Goal: Task Accomplishment & Management: Complete application form

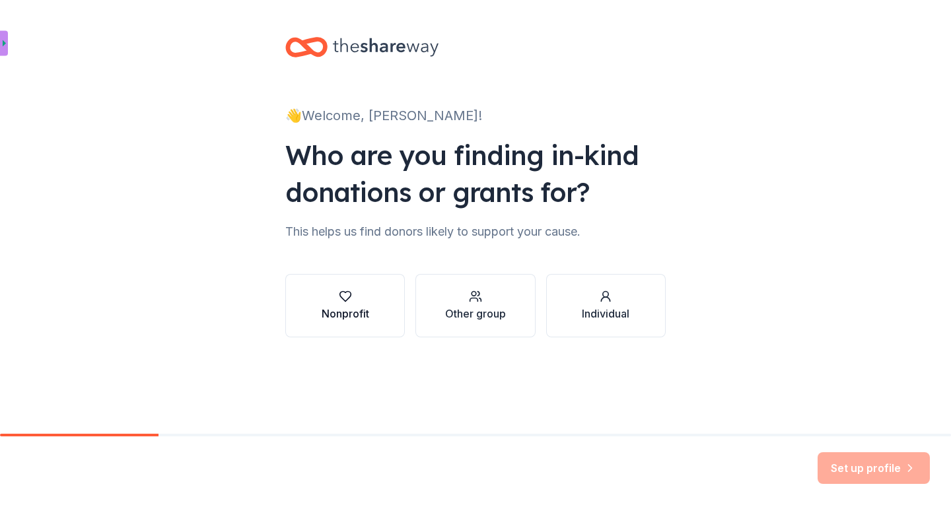
click at [363, 294] on div "button" at bounding box center [346, 296] width 48 height 13
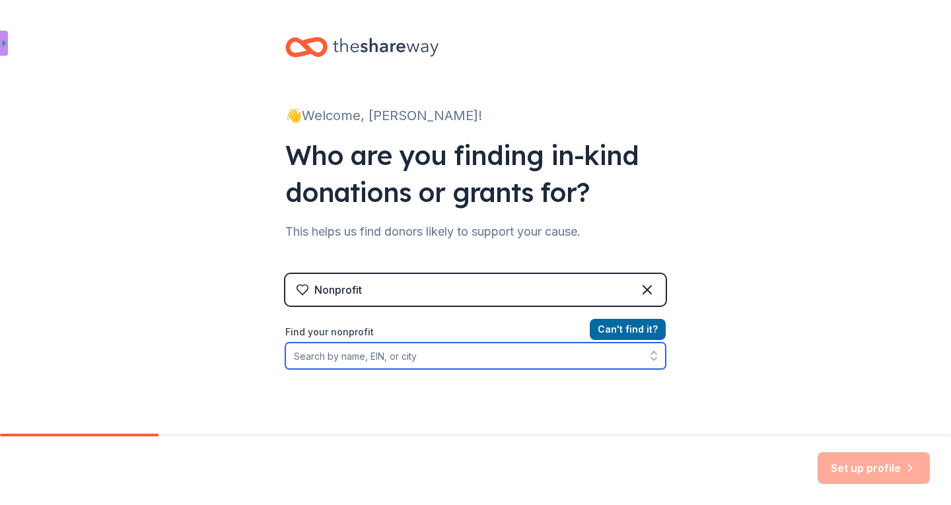
click at [344, 358] on input "Find your nonprofit" at bounding box center [475, 356] width 380 height 26
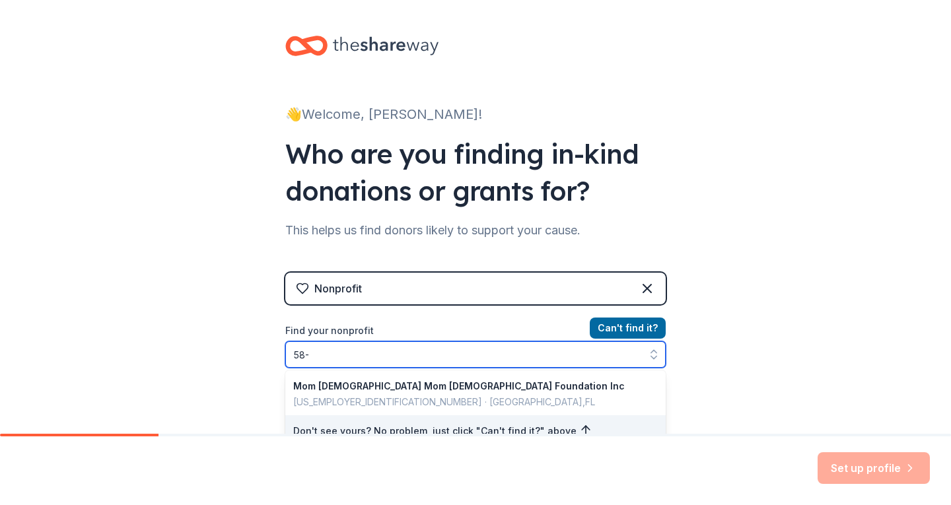
type input "58"
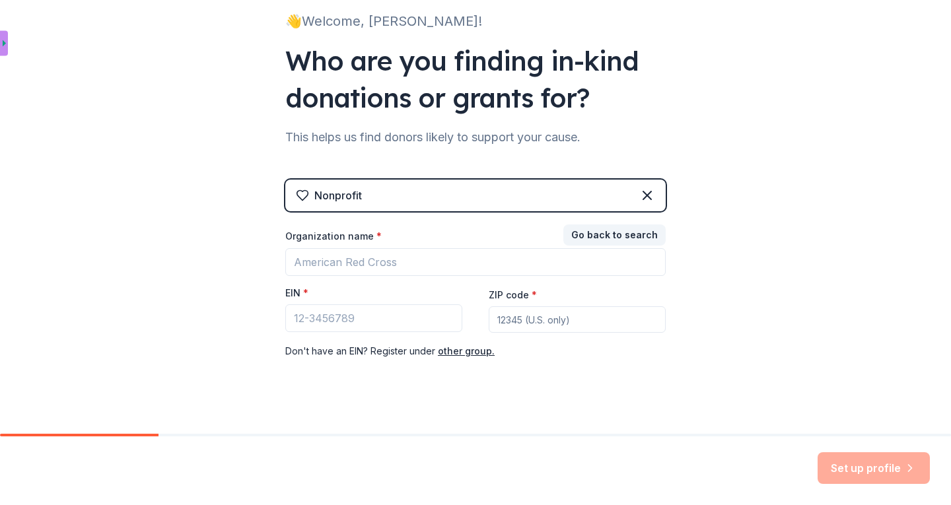
scroll to position [110, 0]
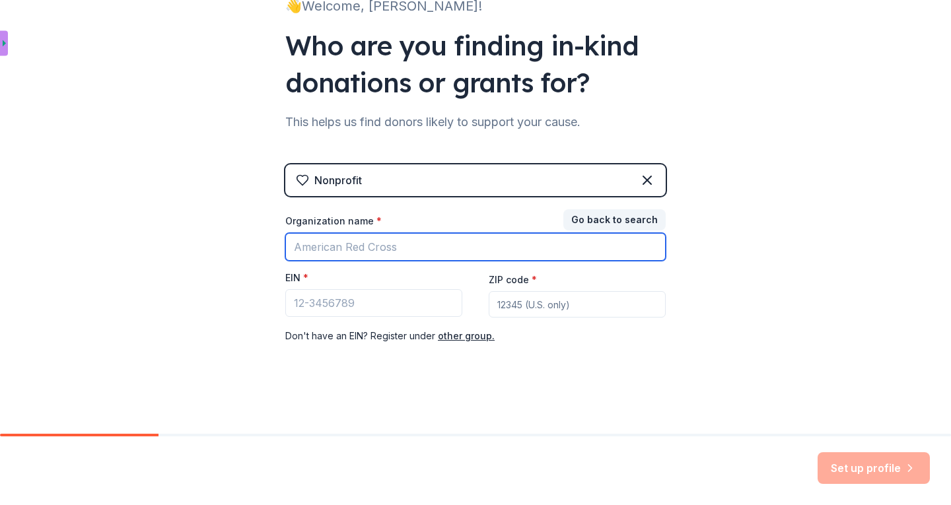
click at [322, 251] on input "Organization name *" at bounding box center [475, 247] width 380 height 28
click at [326, 247] on input "positivepasstime" at bounding box center [475, 247] width 380 height 28
click at [392, 252] on input "positive passtime" at bounding box center [475, 247] width 380 height 28
type input "positive passtime, inc"
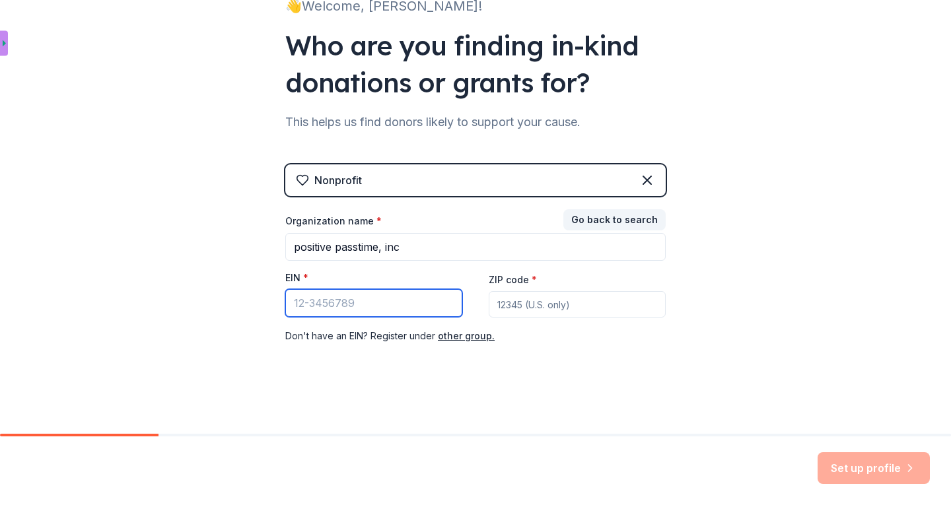
click at [322, 302] on input "EIN *" at bounding box center [373, 303] width 177 height 28
type input "[US_EMPLOYER_IDENTIFICATION_NUMBER]"
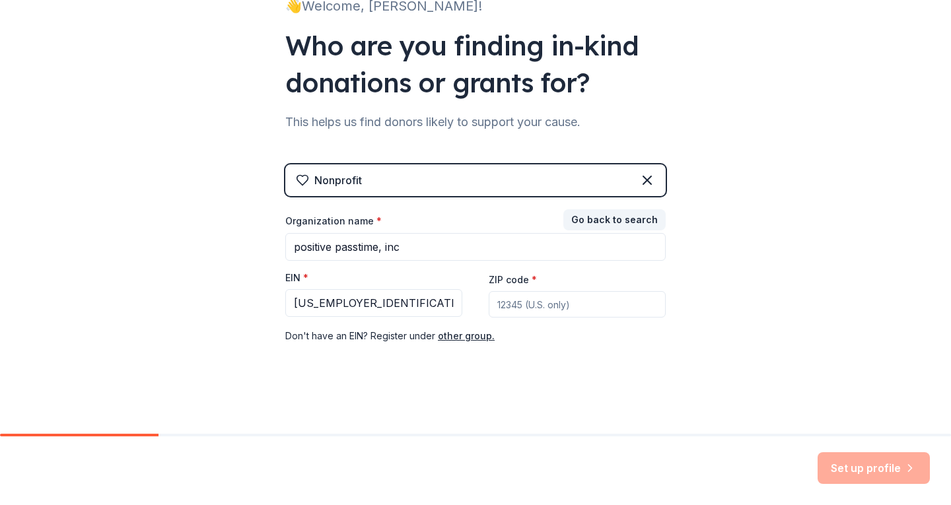
click at [503, 307] on input "ZIP code *" at bounding box center [577, 304] width 177 height 26
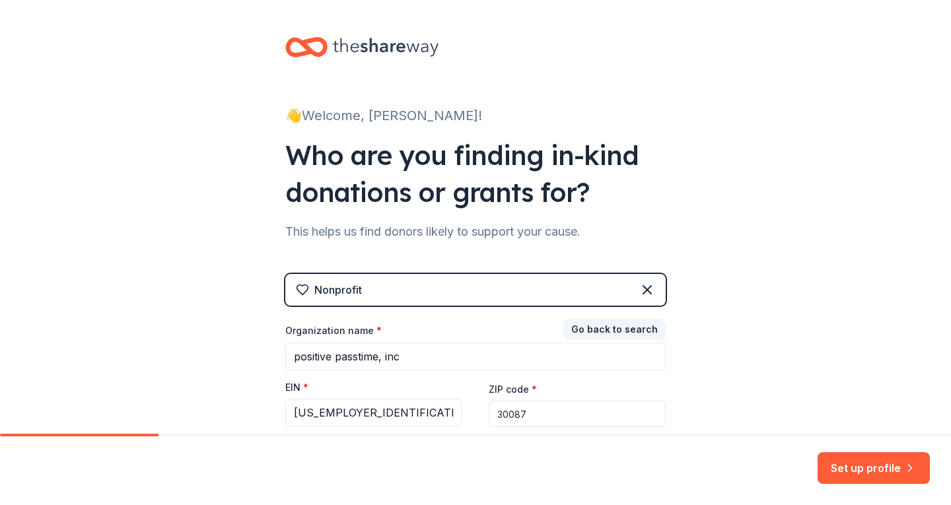
scroll to position [0, 0]
type input "30087"
click at [370, 107] on div "👋 Welcome, [PERSON_NAME]!" at bounding box center [475, 115] width 380 height 21
click at [394, 42] on icon at bounding box center [386, 47] width 106 height 27
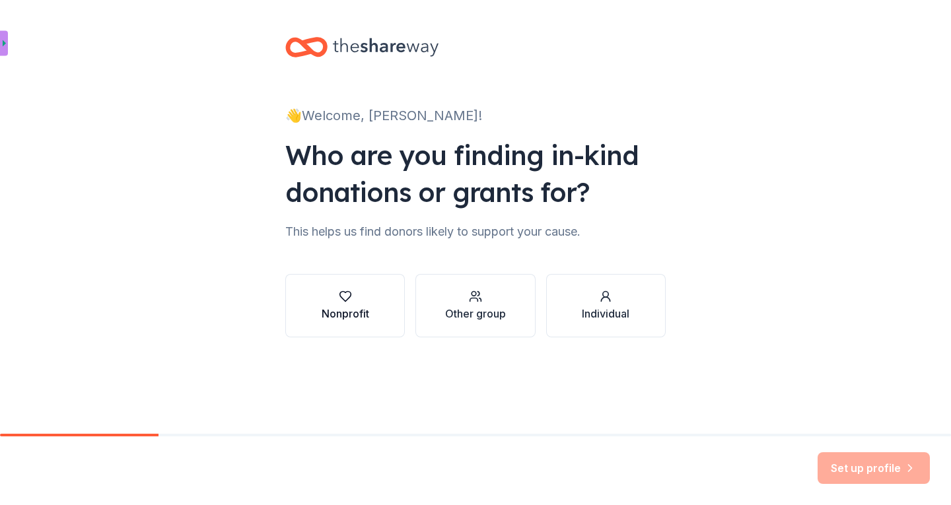
click at [355, 299] on div "button" at bounding box center [346, 296] width 48 height 13
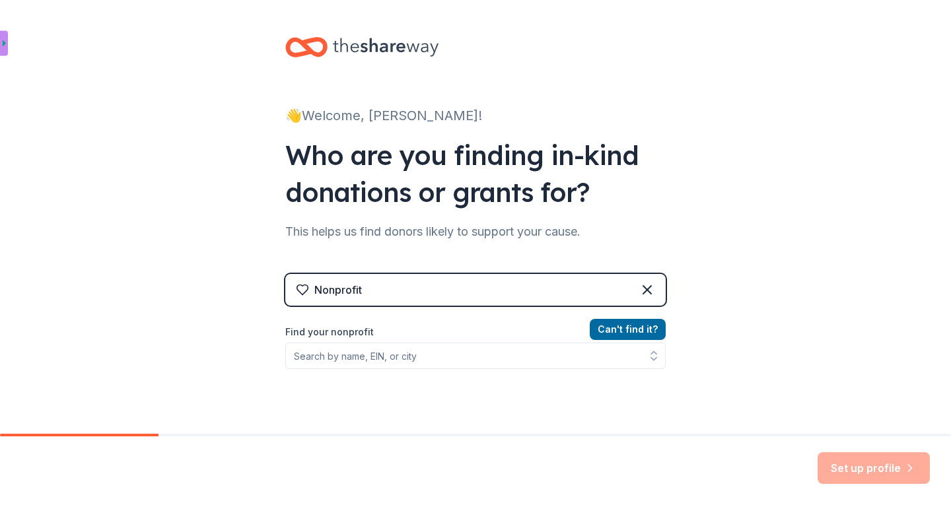
click at [380, 288] on div "Nonprofit" at bounding box center [475, 290] width 380 height 32
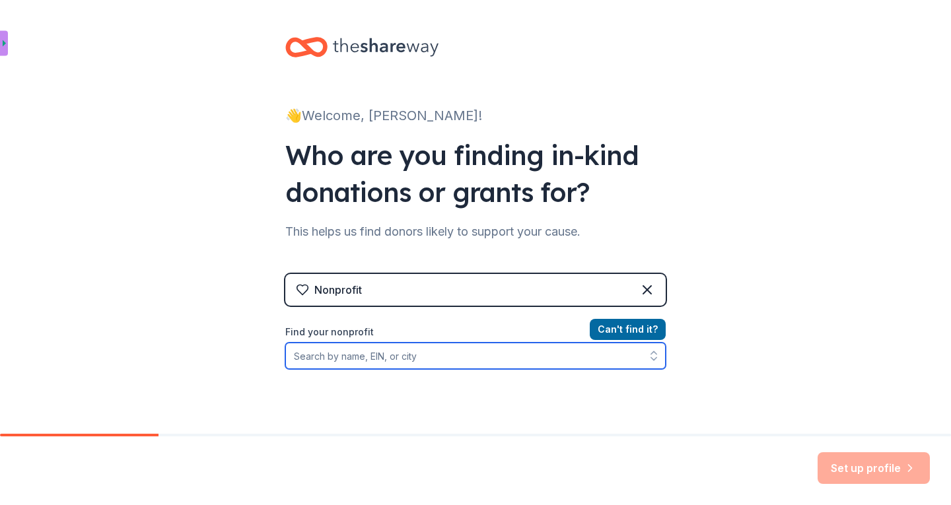
click at [351, 356] on input "Find your nonprofit" at bounding box center [475, 356] width 380 height 26
type input "positive"
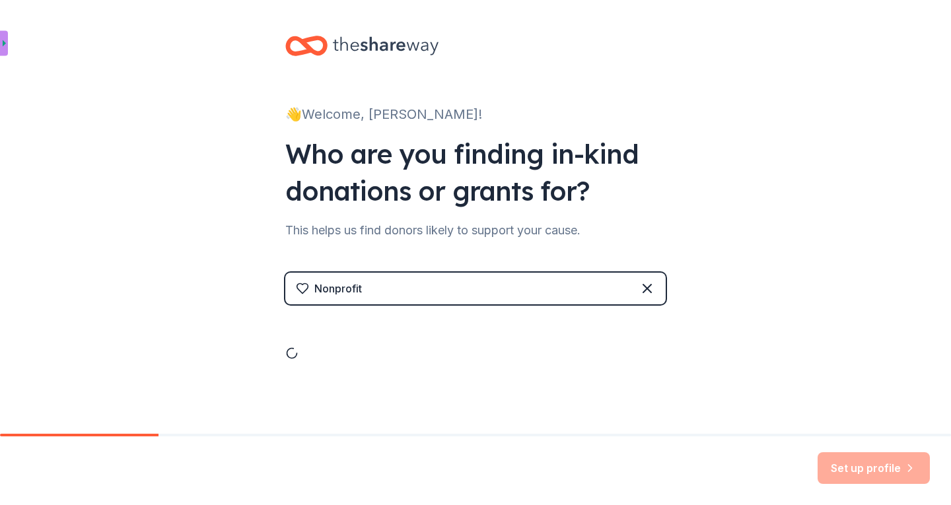
scroll to position [17, 0]
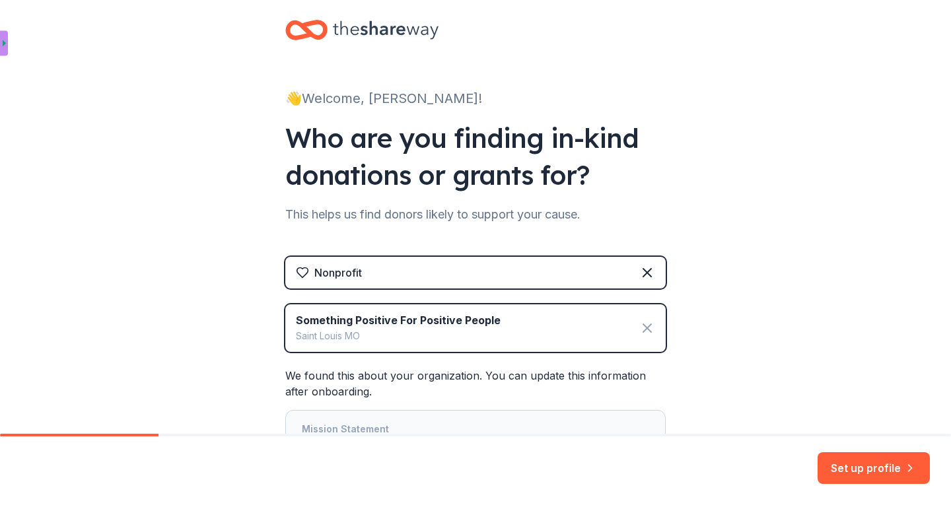
click at [644, 326] on icon at bounding box center [647, 328] width 16 height 16
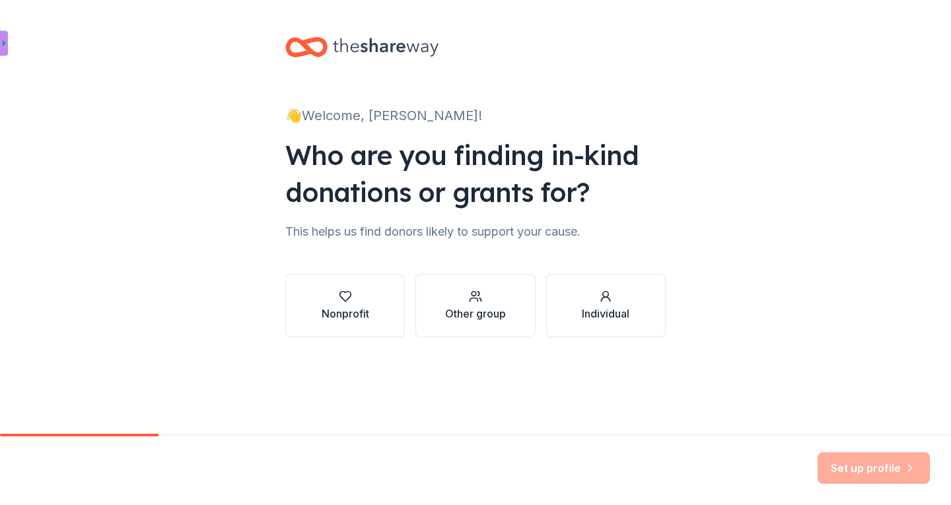
scroll to position [0, 0]
click at [361, 297] on div "button" at bounding box center [346, 296] width 48 height 13
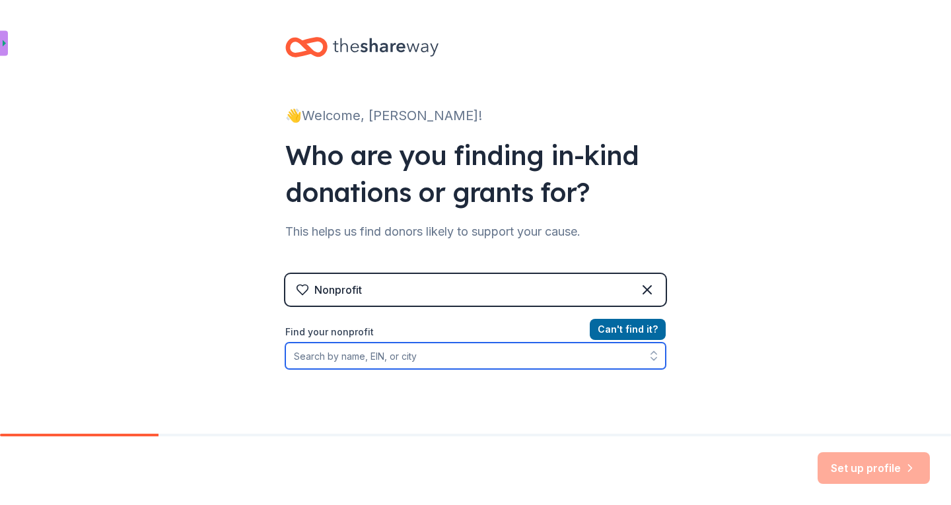
click at [310, 358] on input "Find your nonprofit" at bounding box center [475, 356] width 380 height 26
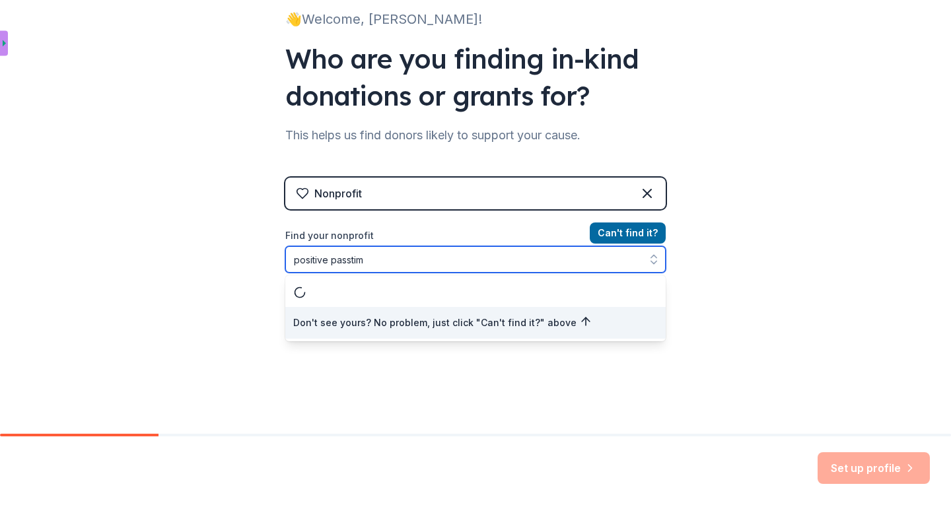
type input "positive passtime"
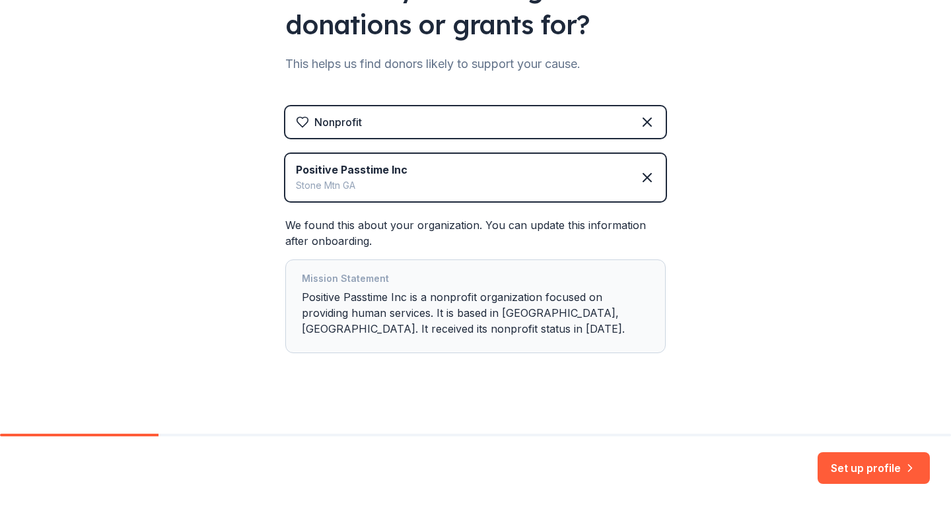
scroll to position [177, 0]
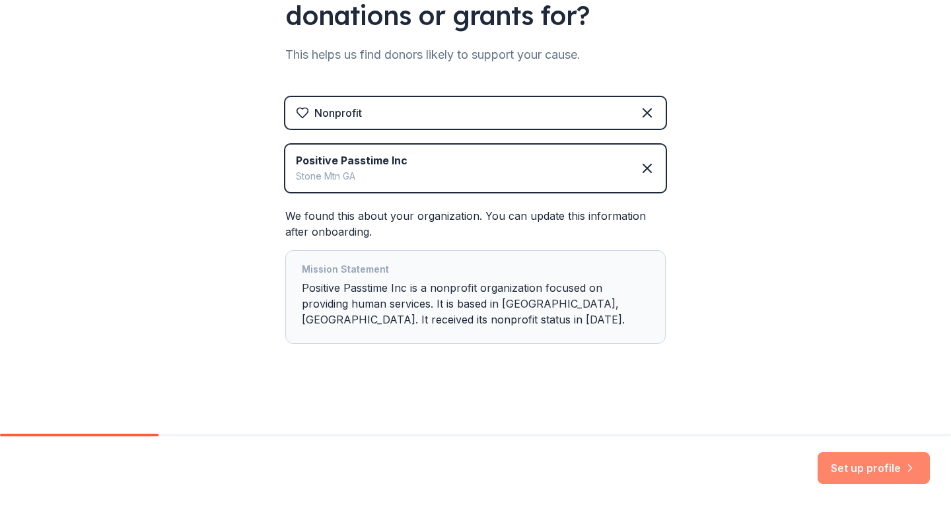
click at [872, 470] on button "Set up profile" at bounding box center [873, 468] width 112 height 32
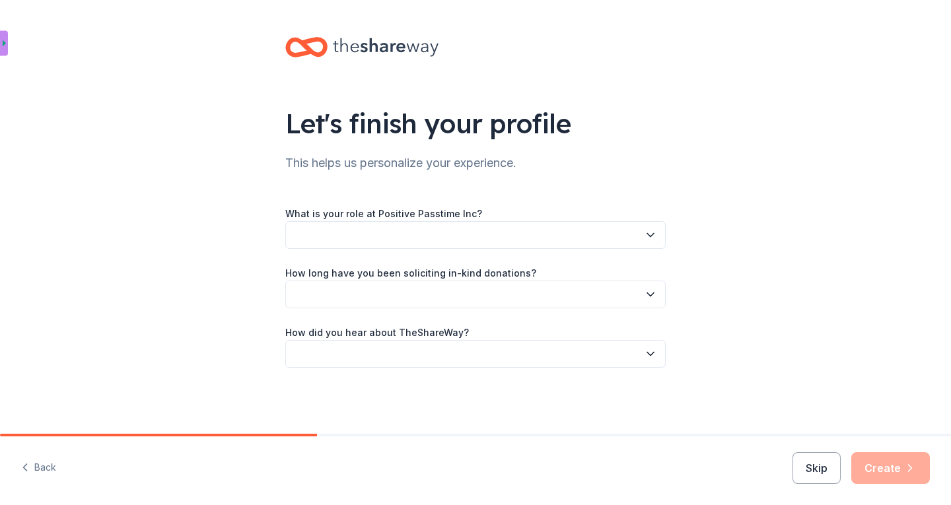
click at [650, 230] on icon "button" at bounding box center [650, 234] width 13 height 13
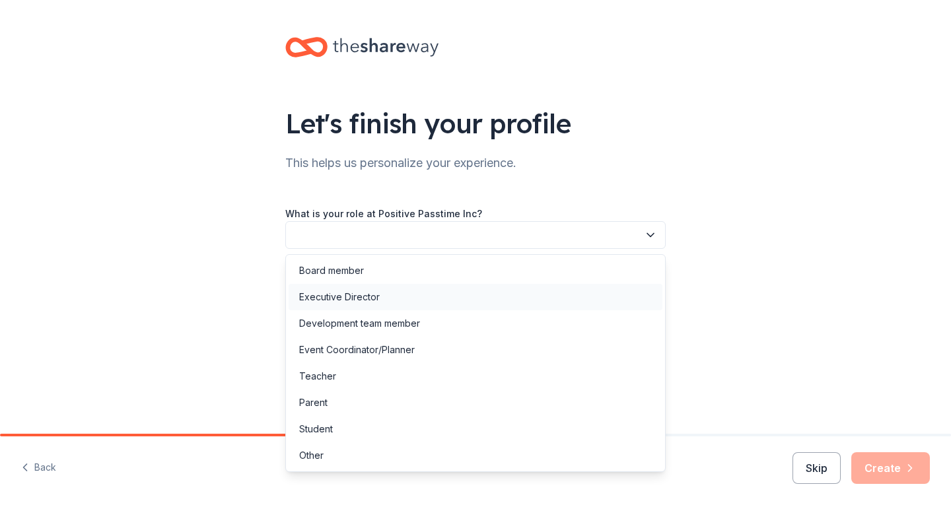
click at [356, 299] on div "Executive Director" at bounding box center [339, 297] width 81 height 16
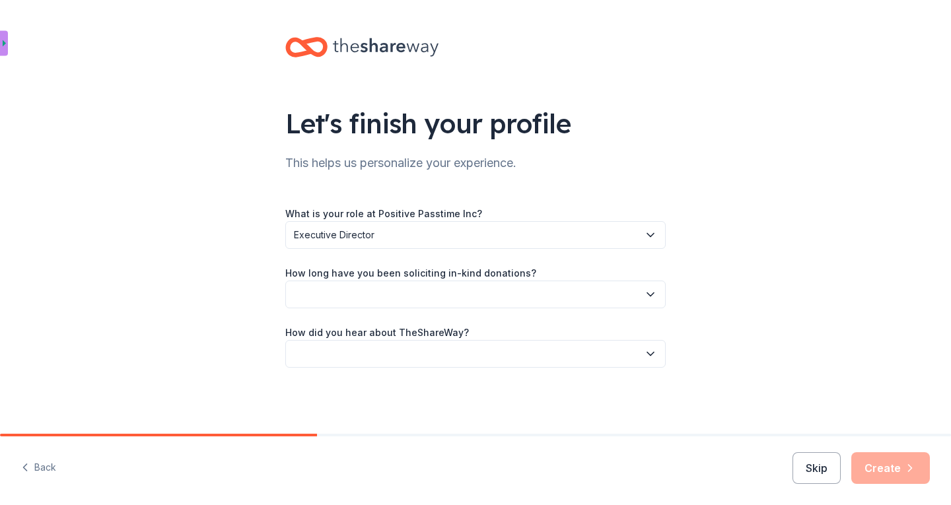
click at [651, 300] on icon "button" at bounding box center [650, 294] width 13 height 13
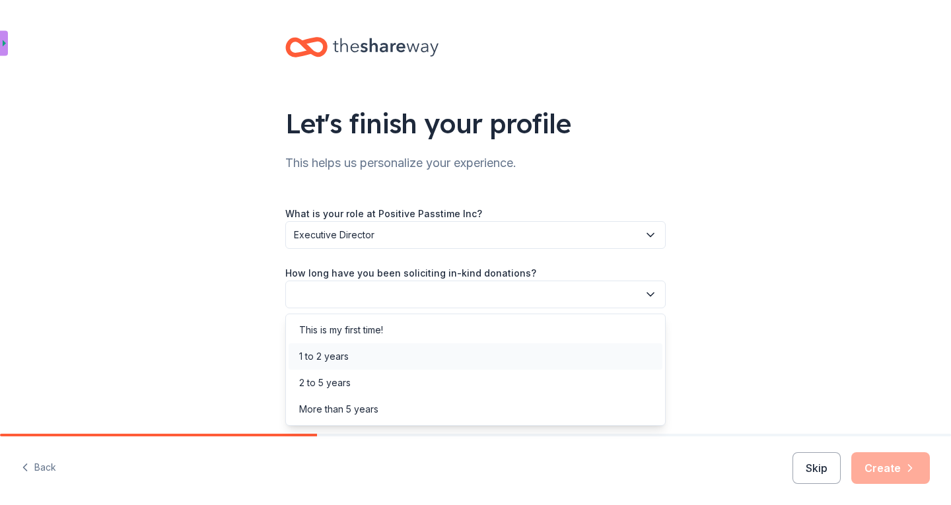
click at [320, 354] on div "1 to 2 years" at bounding box center [324, 357] width 50 height 16
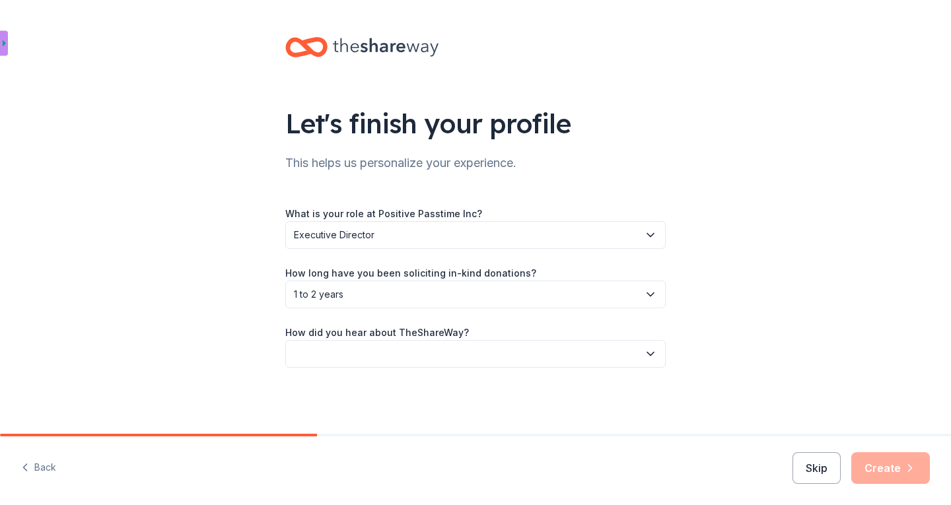
click at [376, 359] on button "button" at bounding box center [475, 354] width 380 height 28
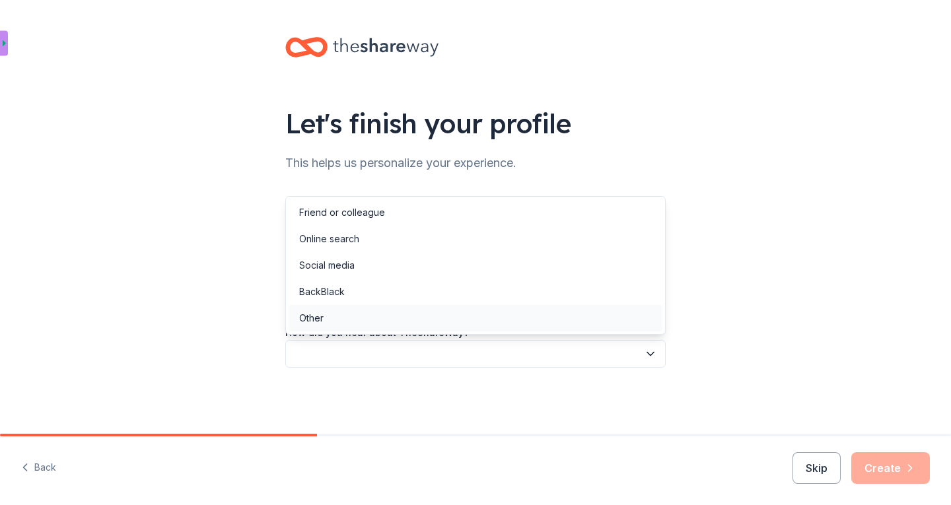
click at [316, 316] on div "Other" at bounding box center [311, 318] width 24 height 16
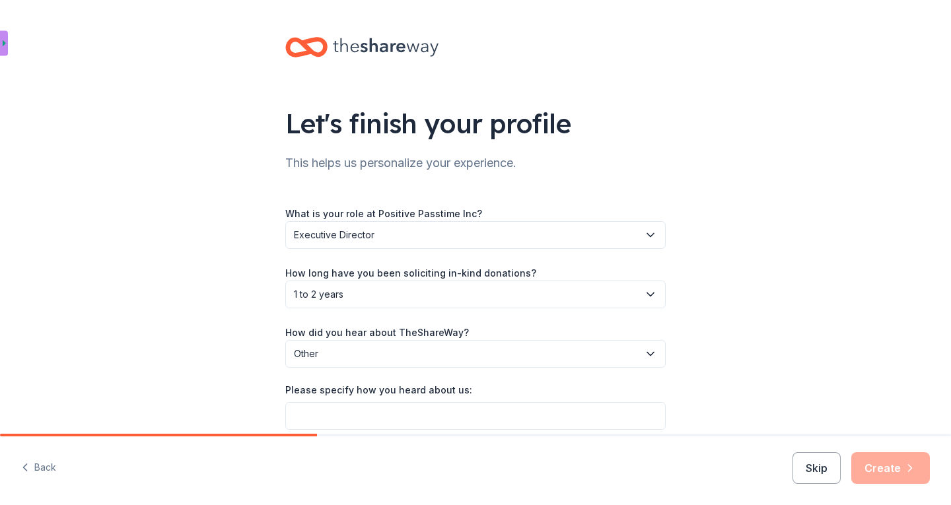
click at [323, 346] on span "Other" at bounding box center [466, 354] width 345 height 16
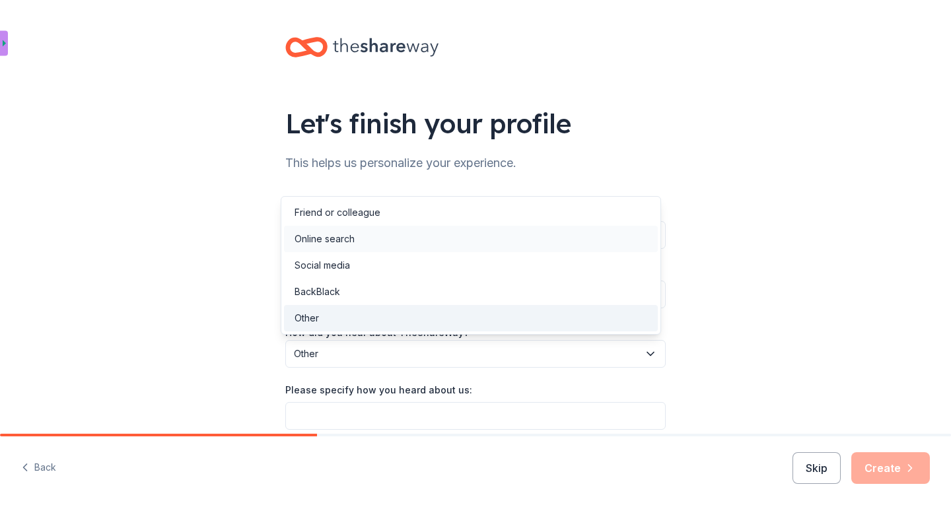
click at [326, 238] on div "Online search" at bounding box center [324, 239] width 60 height 16
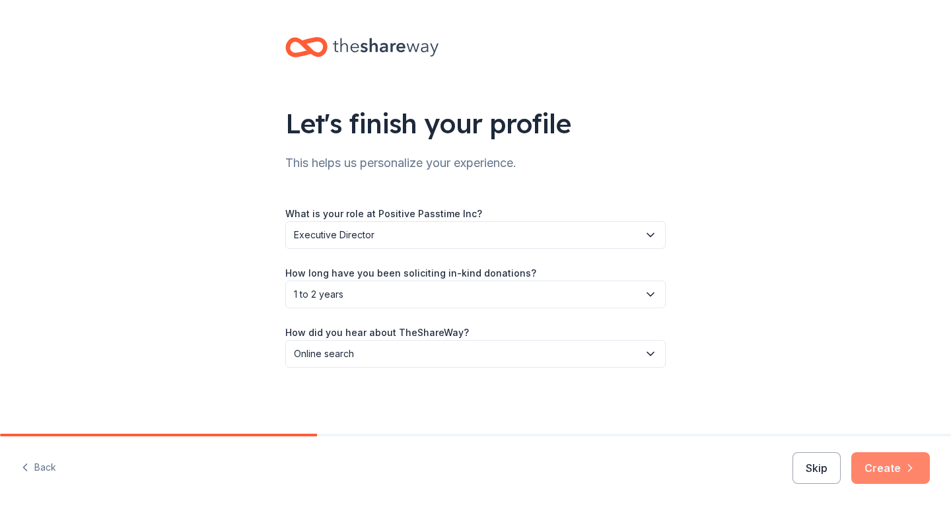
click at [893, 473] on button "Create" at bounding box center [890, 468] width 79 height 32
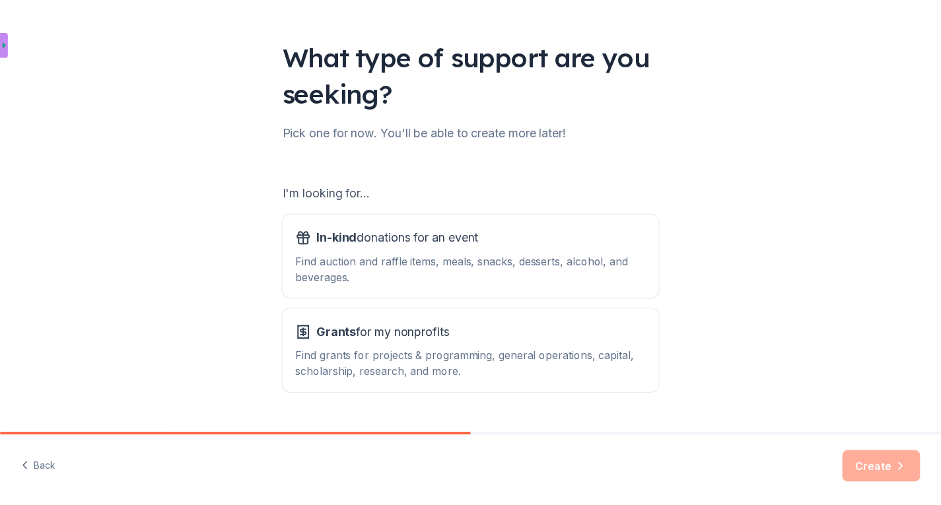
scroll to position [71, 0]
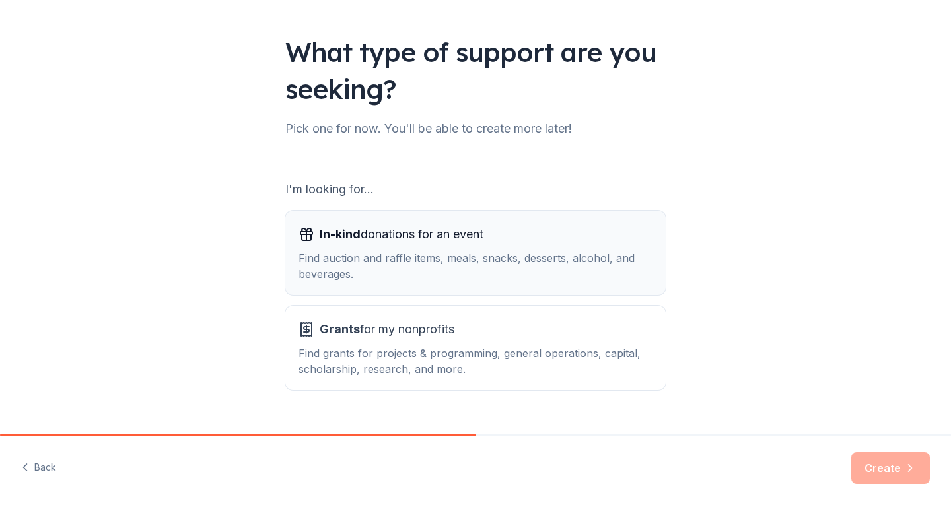
click at [376, 252] on div "Find auction and raffle items, meals, snacks, desserts, alcohol, and beverages." at bounding box center [475, 266] width 354 height 32
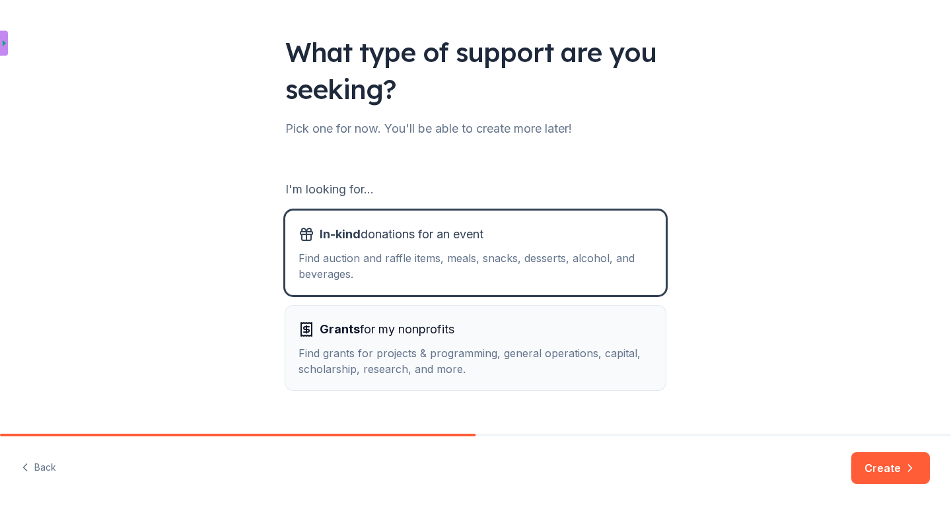
click at [356, 341] on div "Grants for my nonprofits Find grants for projects & programming, general operat…" at bounding box center [475, 348] width 354 height 58
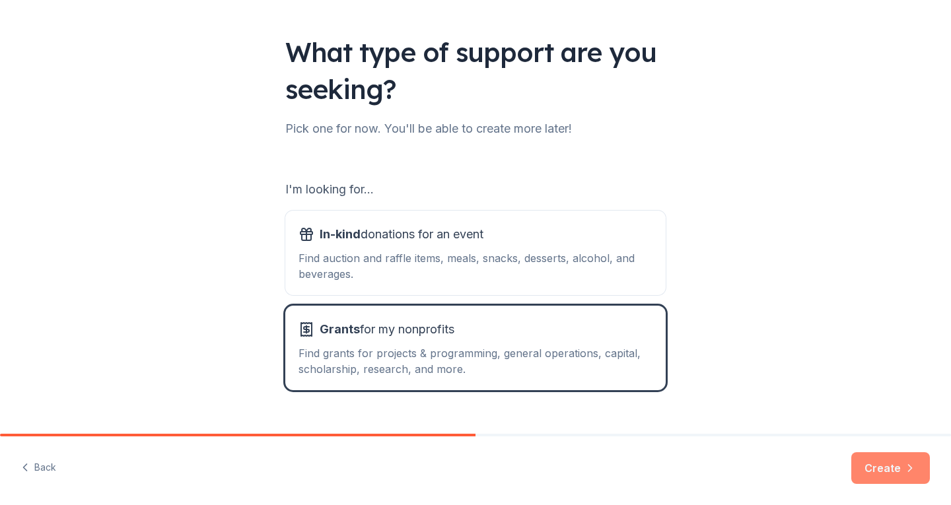
click at [901, 477] on button "Create" at bounding box center [890, 468] width 79 height 32
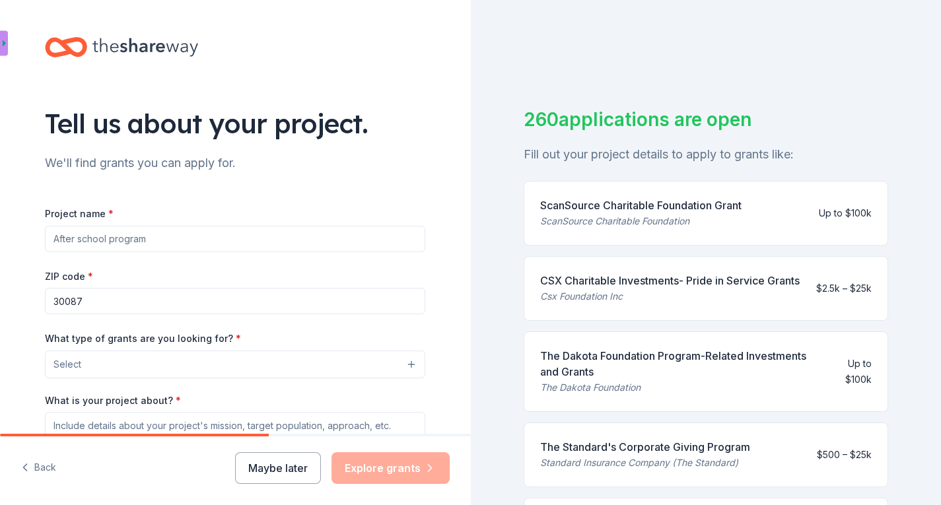
click at [160, 238] on input "Project name *" at bounding box center [235, 239] width 380 height 26
type input "w"
type input "t"
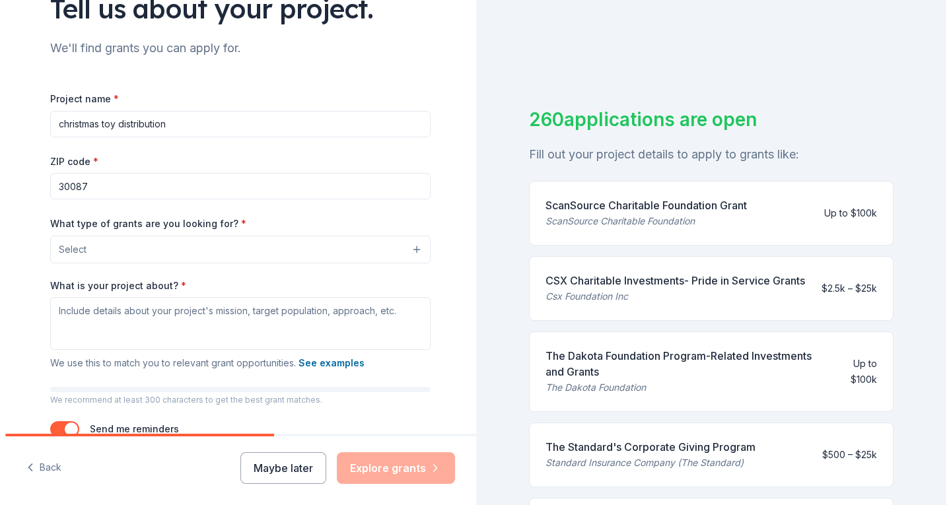
scroll to position [120, 0]
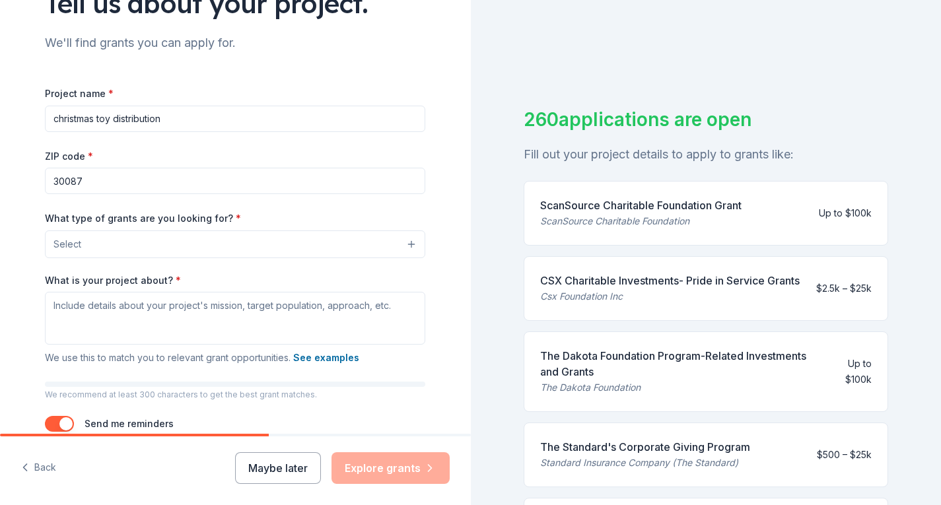
type input "christmas toy distribution"
click at [83, 243] on button "Select" at bounding box center [235, 244] width 380 height 28
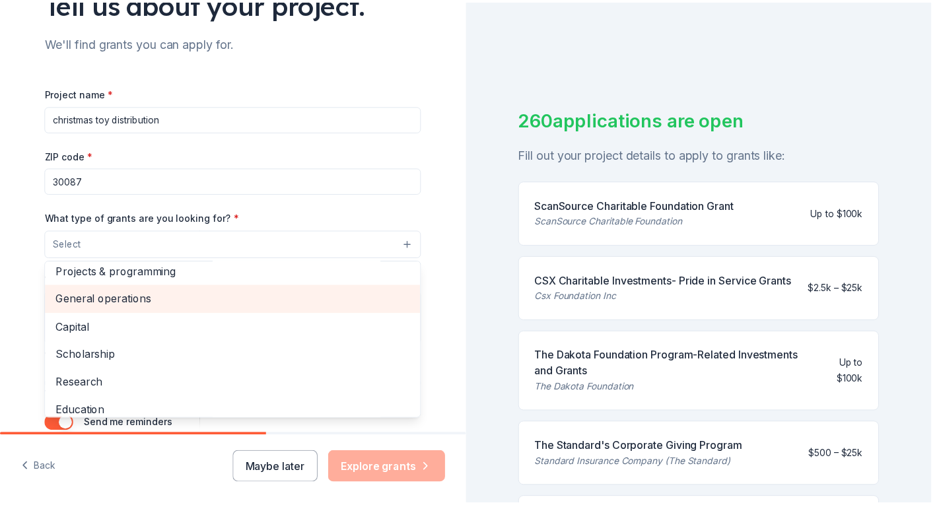
scroll to position [0, 0]
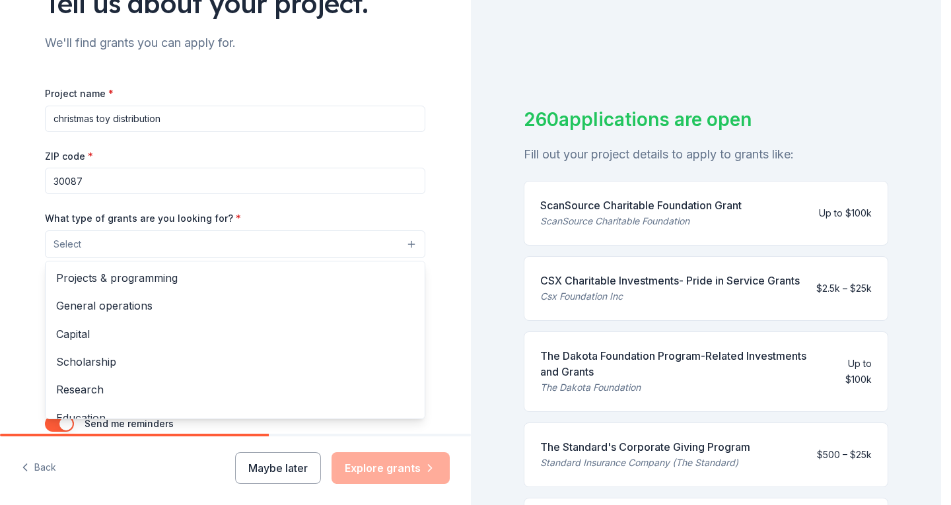
click at [133, 274] on span "Projects & programming" at bounding box center [235, 277] width 358 height 17
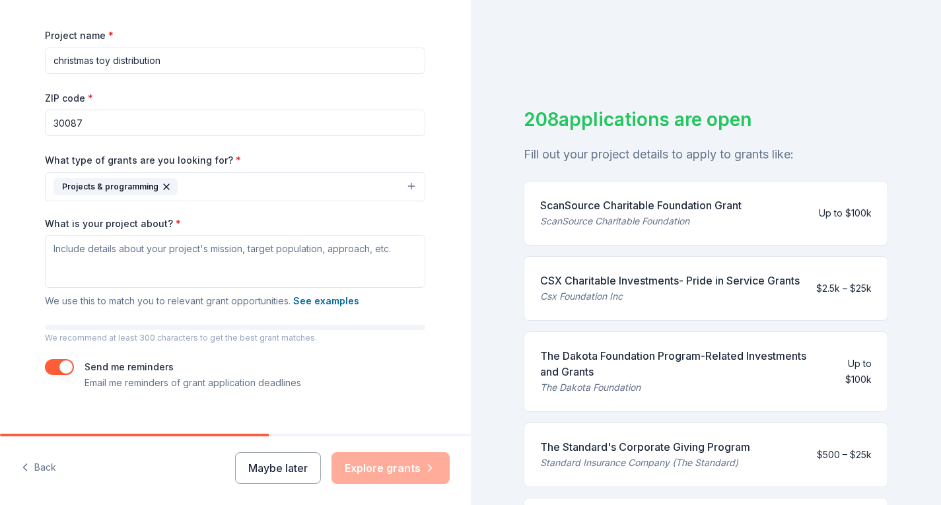
scroll to position [199, 0]
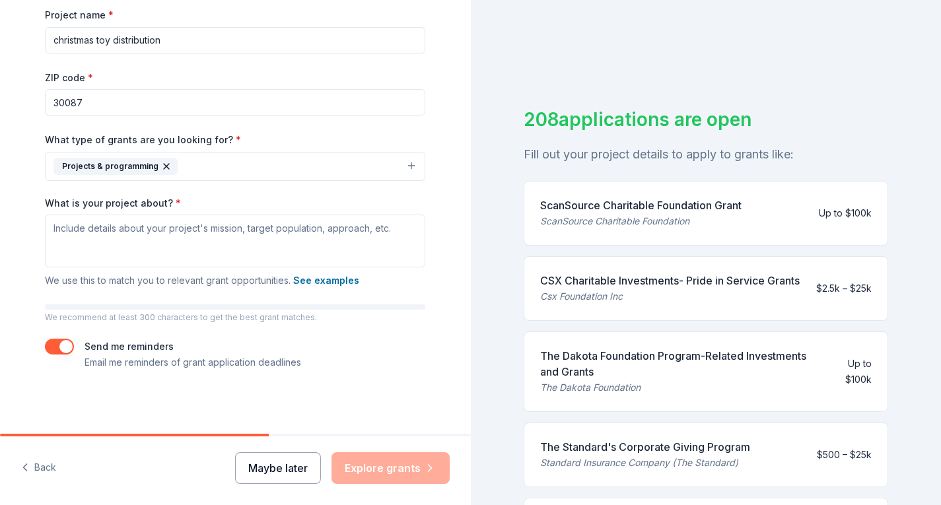
click at [273, 477] on button "Maybe later" at bounding box center [278, 468] width 86 height 32
click at [632, 59] on div "208 applications are open Fill out your project details to apply to grants like…" at bounding box center [706, 252] width 471 height 505
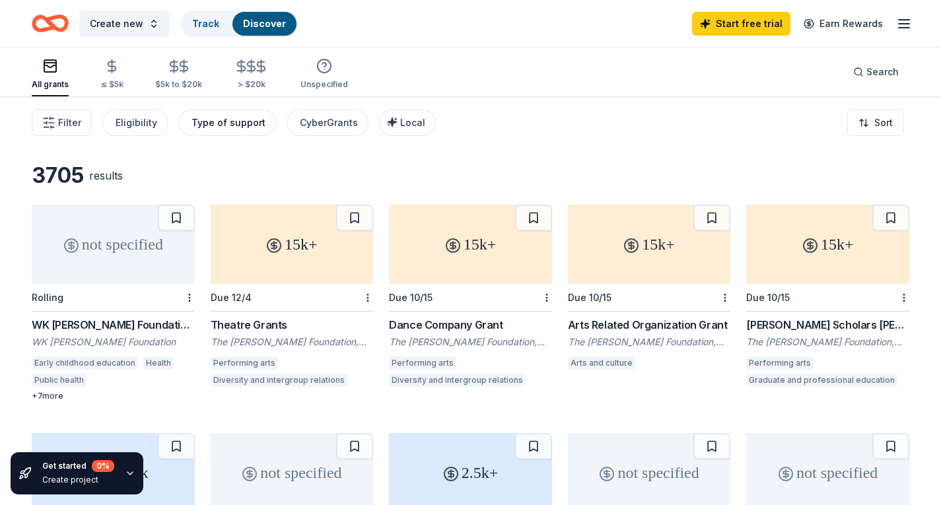
click at [209, 120] on div "Type of support" at bounding box center [228, 123] width 74 height 16
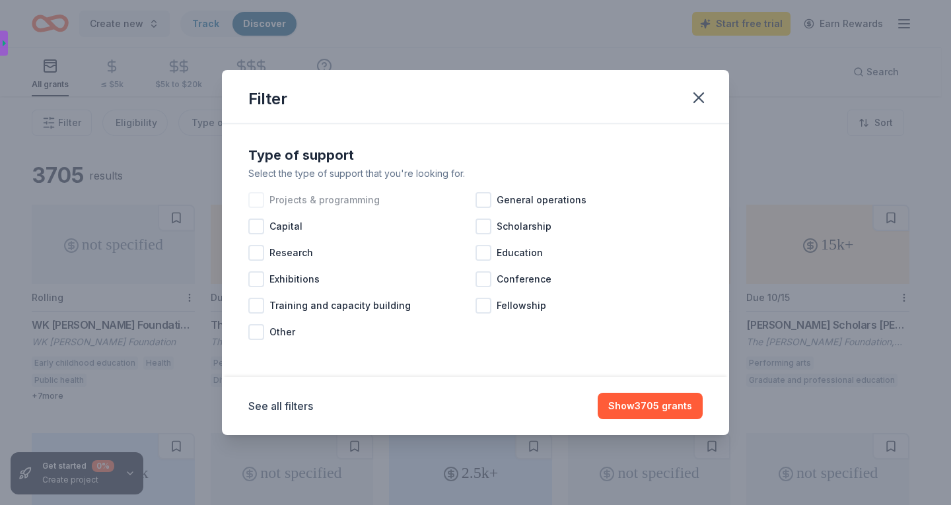
click at [261, 203] on div at bounding box center [256, 200] width 16 height 16
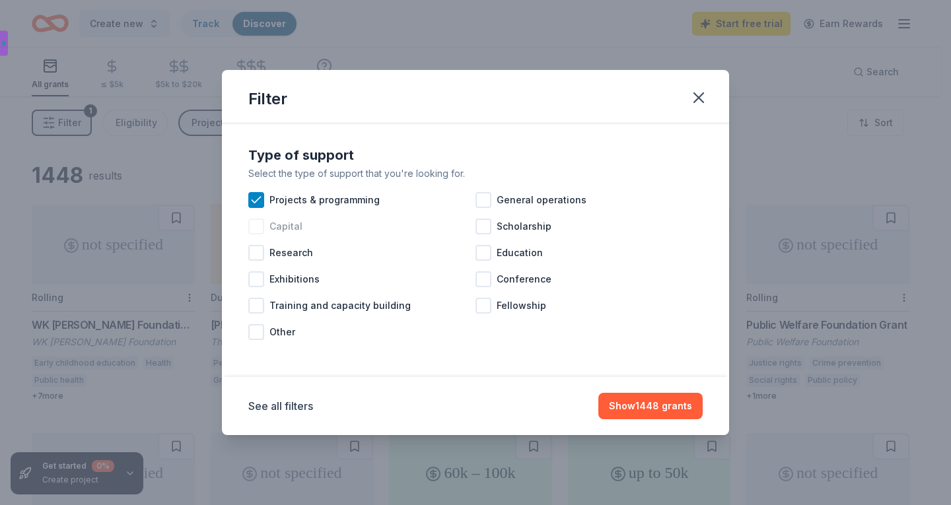
click at [260, 232] on div at bounding box center [256, 227] width 16 height 16
click at [479, 201] on div at bounding box center [483, 200] width 16 height 16
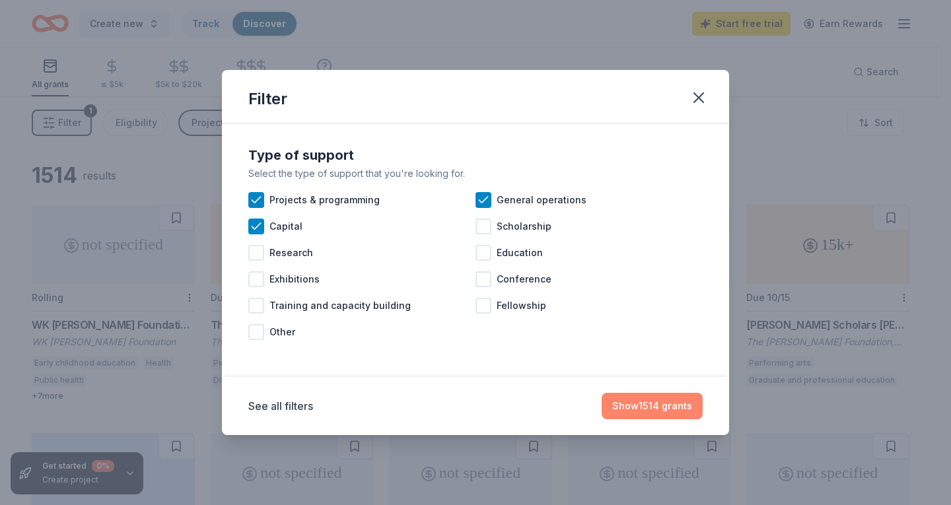
click at [642, 410] on button "Show 1514 grants" at bounding box center [652, 406] width 101 height 26
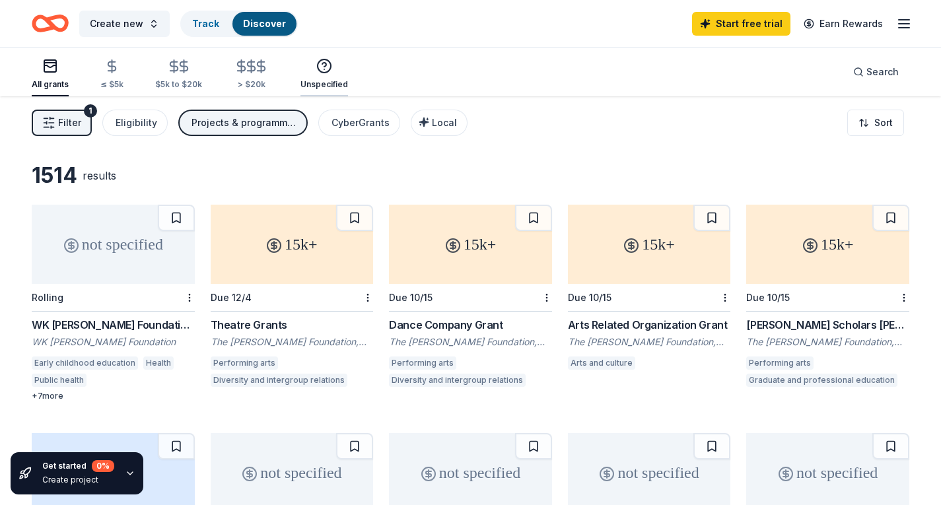
click at [339, 53] on button "Unspecified" at bounding box center [324, 75] width 48 height 44
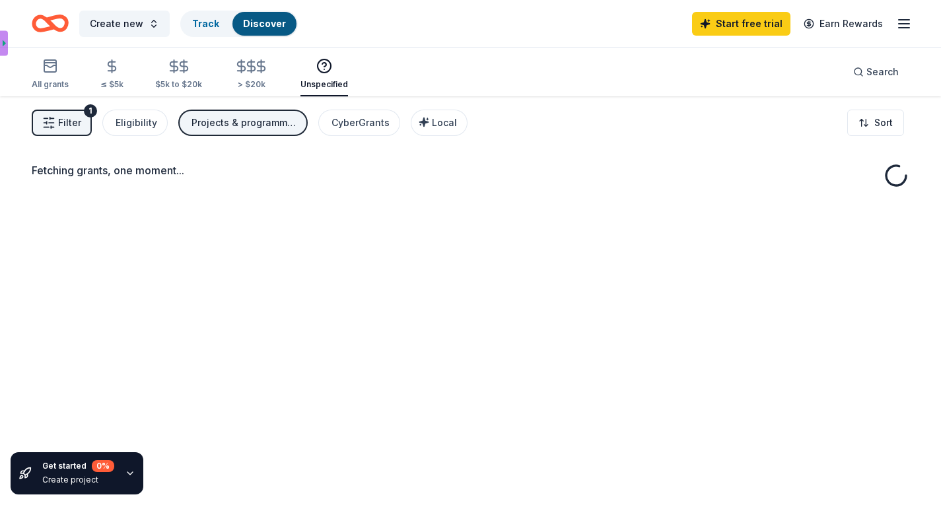
click at [320, 65] on icon "button" at bounding box center [324, 66] width 16 height 16
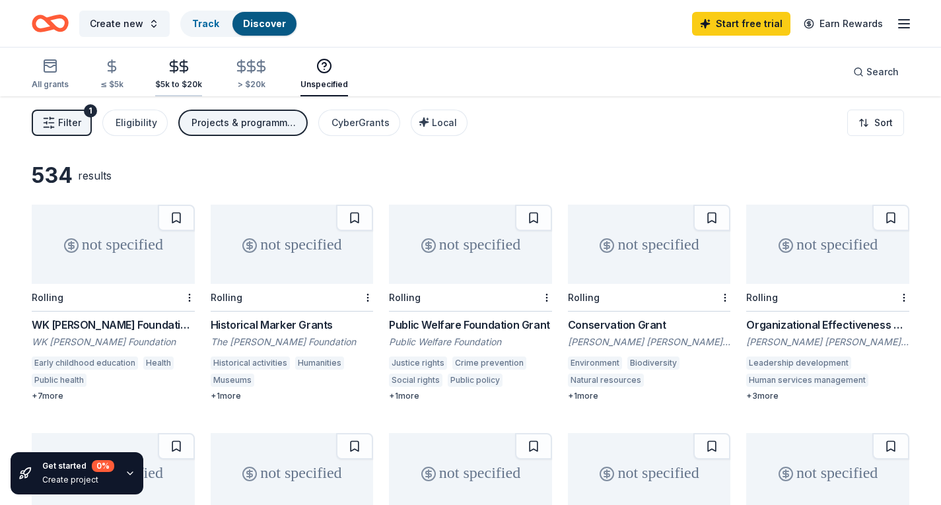
click at [167, 72] on icon "button" at bounding box center [173, 66] width 15 height 15
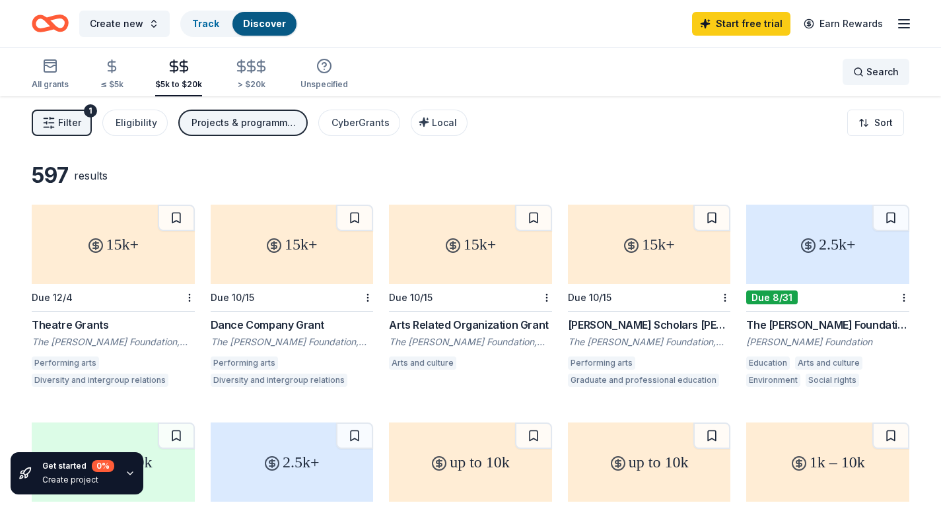
click at [868, 73] on span "Search" at bounding box center [882, 72] width 32 height 16
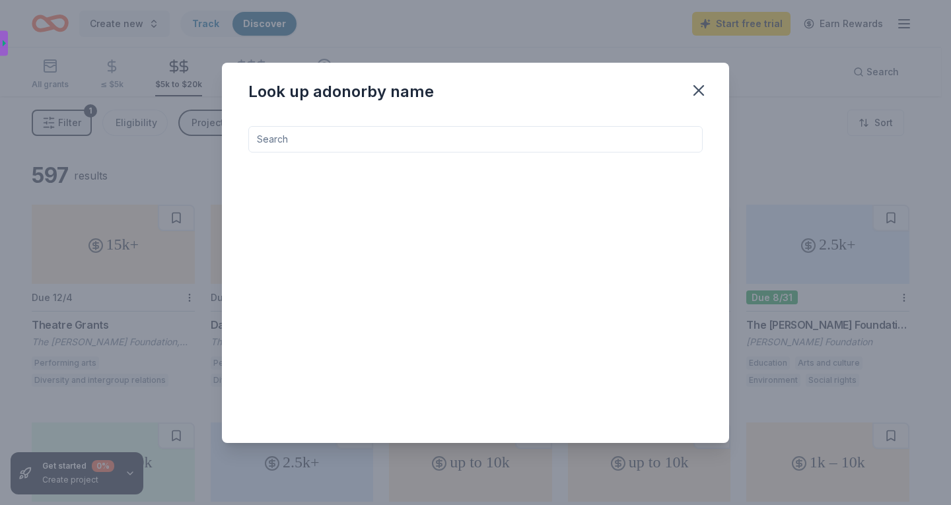
click at [273, 143] on input at bounding box center [475, 139] width 454 height 26
type input "s"
click at [695, 83] on icon "button" at bounding box center [698, 90] width 18 height 18
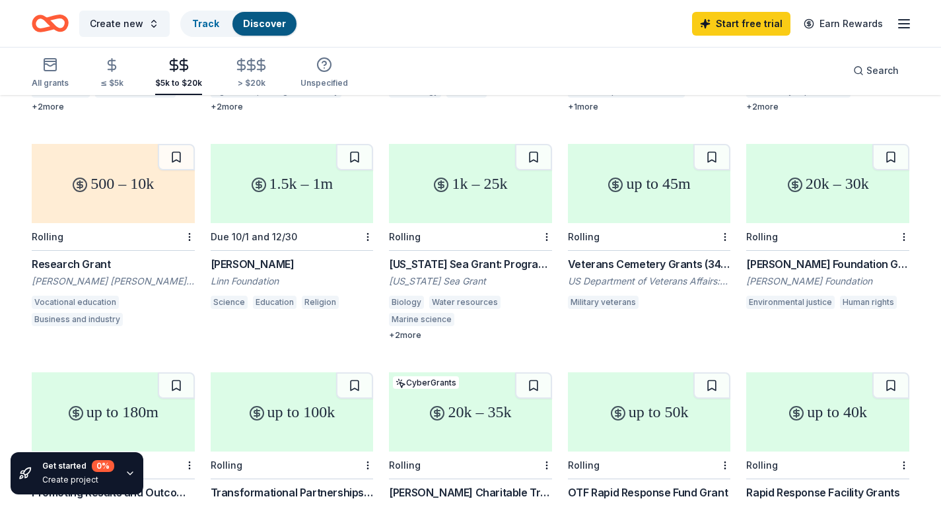
scroll to position [508, 0]
click at [55, 464] on div "Get started 0 %" at bounding box center [78, 466] width 72 height 12
click at [89, 477] on div "Create project" at bounding box center [78, 480] width 72 height 11
click at [129, 477] on icon "button" at bounding box center [130, 473] width 11 height 11
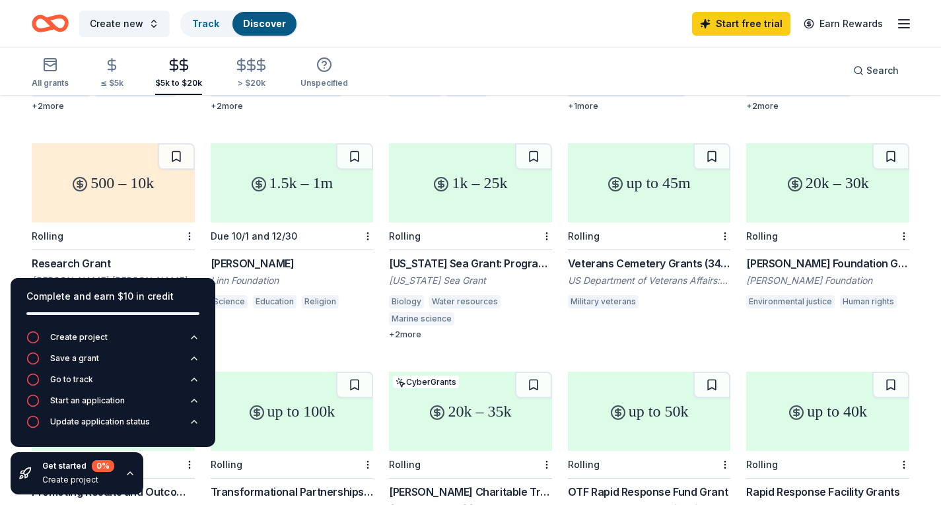
click at [523, 65] on div "All grants ≤ $5k $5k to $20k > $20k Unspecified Search" at bounding box center [471, 70] width 878 height 49
click at [862, 71] on div "Search" at bounding box center [876, 71] width 46 height 16
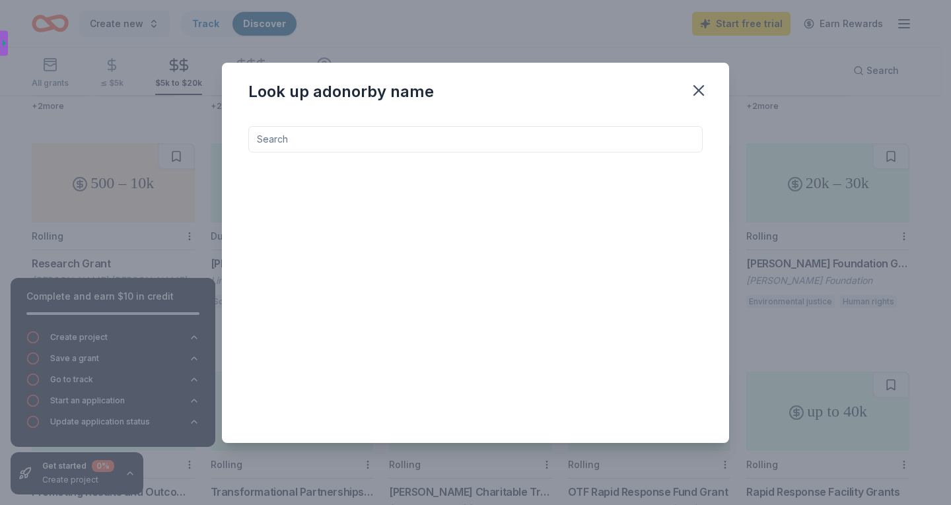
click at [278, 135] on input at bounding box center [475, 139] width 454 height 26
click at [610, 321] on div at bounding box center [475, 274] width 454 height 296
click at [603, 343] on div at bounding box center [475, 274] width 454 height 296
click at [696, 88] on icon "button" at bounding box center [698, 90] width 9 height 9
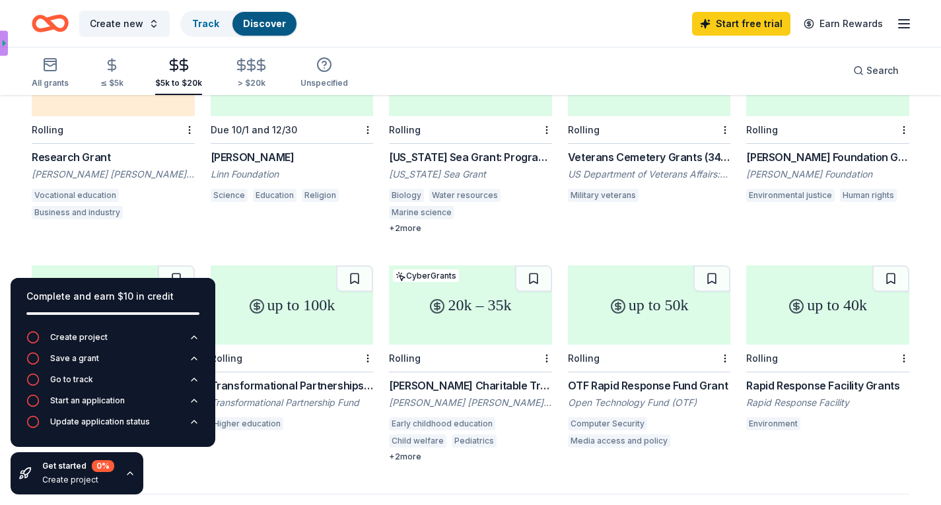
scroll to position [613, 0]
click at [52, 17] on icon "Home" at bounding box center [56, 23] width 20 height 13
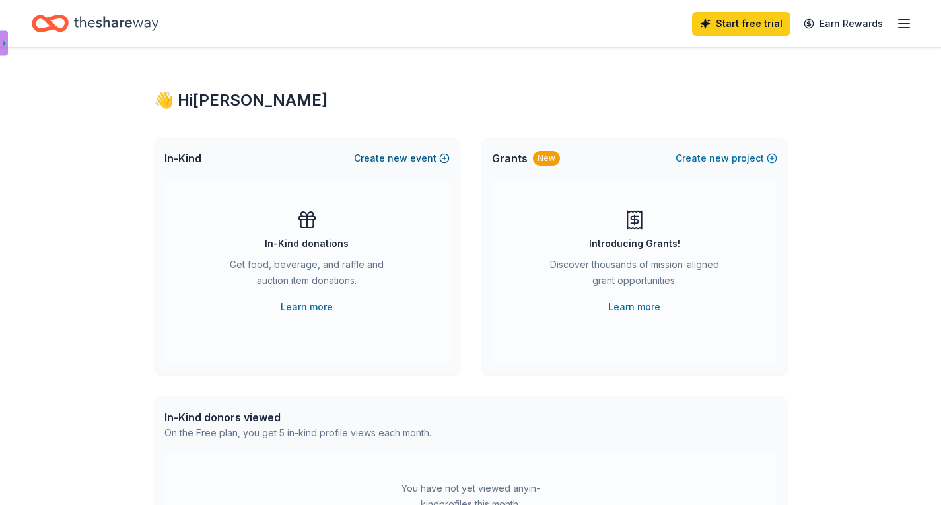
click at [401, 158] on span "new" at bounding box center [398, 159] width 20 height 16
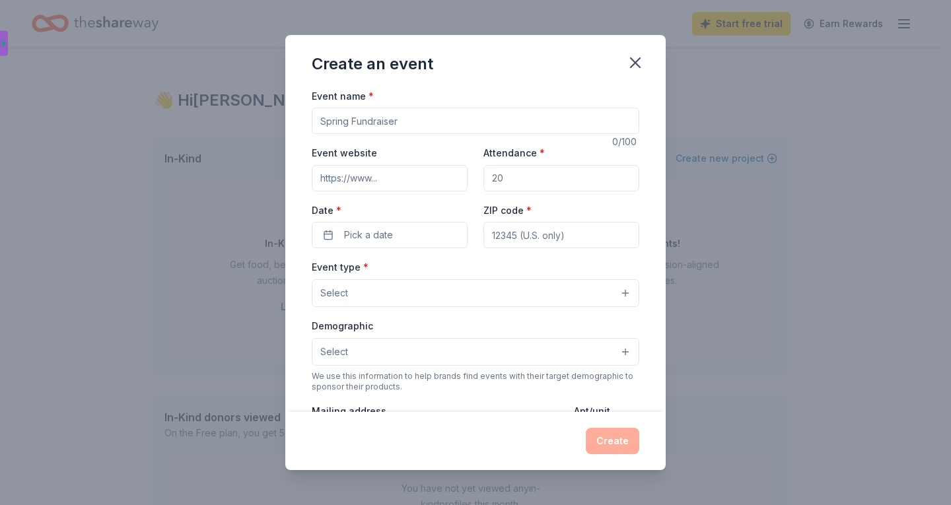
click at [415, 118] on input "Event name *" at bounding box center [475, 121] width 327 height 26
type input "Senior Citizen's monthly birthday bash"
click at [353, 177] on input "Event website" at bounding box center [390, 178] width 156 height 26
click at [404, 165] on input "Event website" at bounding box center [390, 178] width 156 height 26
click at [372, 175] on input "Event website" at bounding box center [390, 178] width 156 height 26
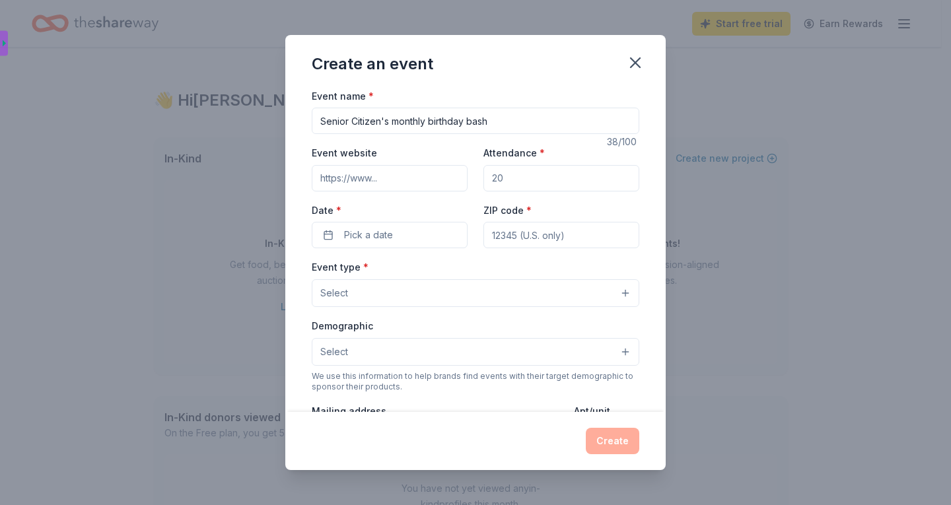
click at [378, 180] on input "Event website" at bounding box center [390, 178] width 156 height 26
click at [392, 178] on input "Event website" at bounding box center [390, 178] width 156 height 26
type input "http://www.positivepasstime.org"
click at [520, 174] on input "Attendance *" at bounding box center [561, 178] width 156 height 26
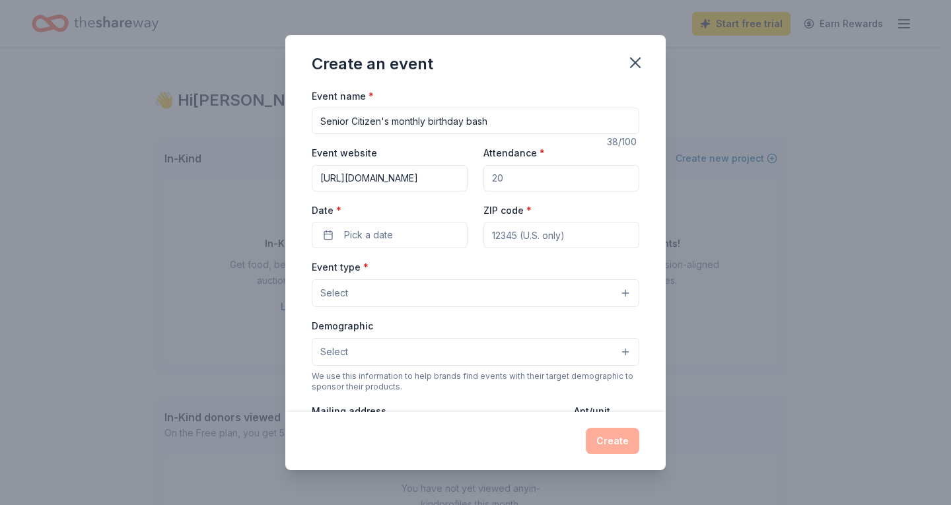
scroll to position [0, 0]
type input "1"
type input "2"
type input "1"
type input "200"
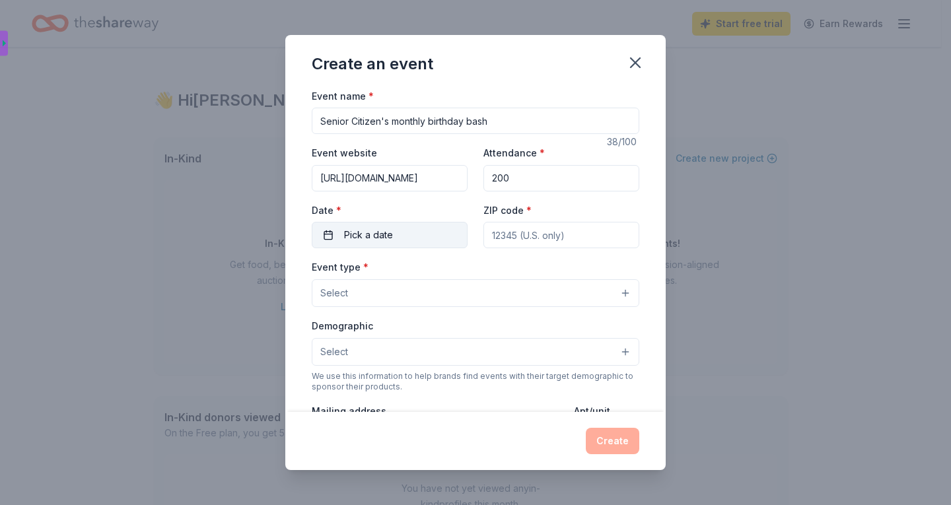
click at [368, 233] on span "Pick a date" at bounding box center [368, 235] width 49 height 16
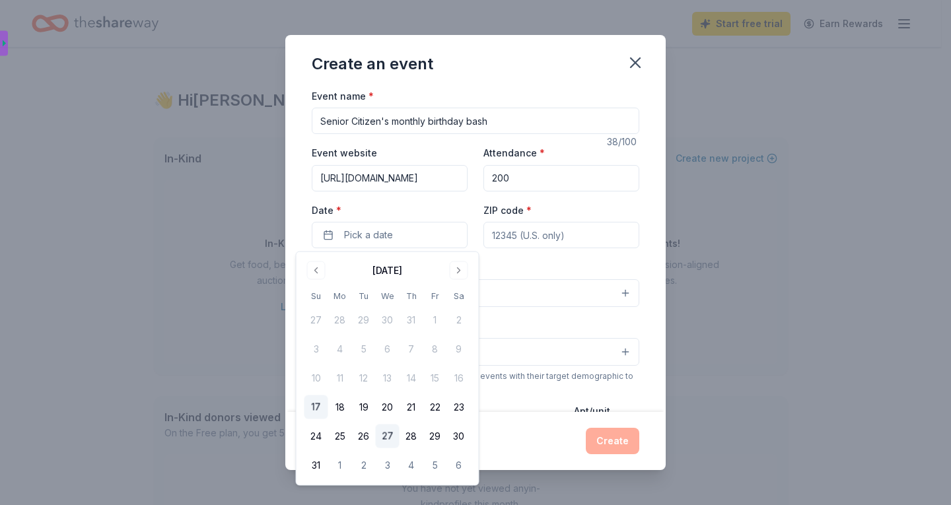
click at [388, 433] on button "27" at bounding box center [388, 437] width 24 height 24
click at [502, 450] on div "Create" at bounding box center [475, 441] width 327 height 26
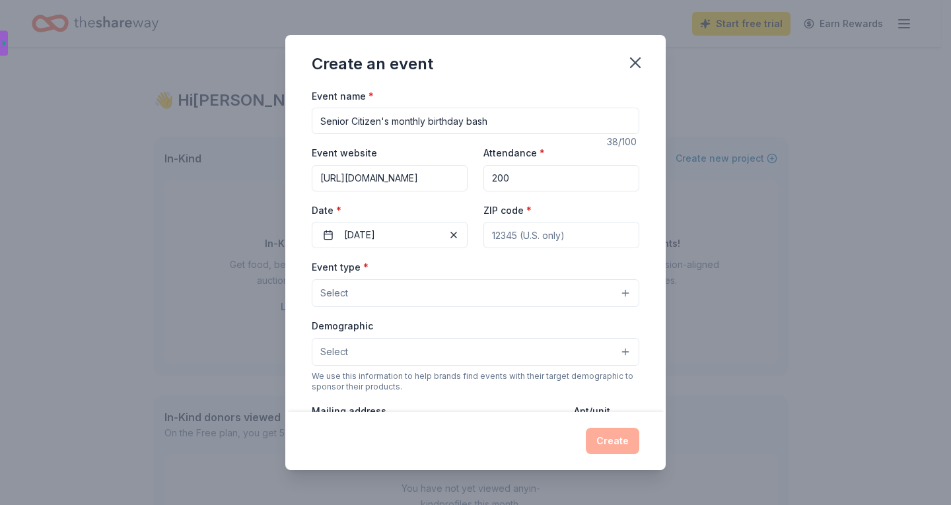
click at [532, 238] on input "ZIP code *" at bounding box center [561, 235] width 156 height 26
type input "30087"
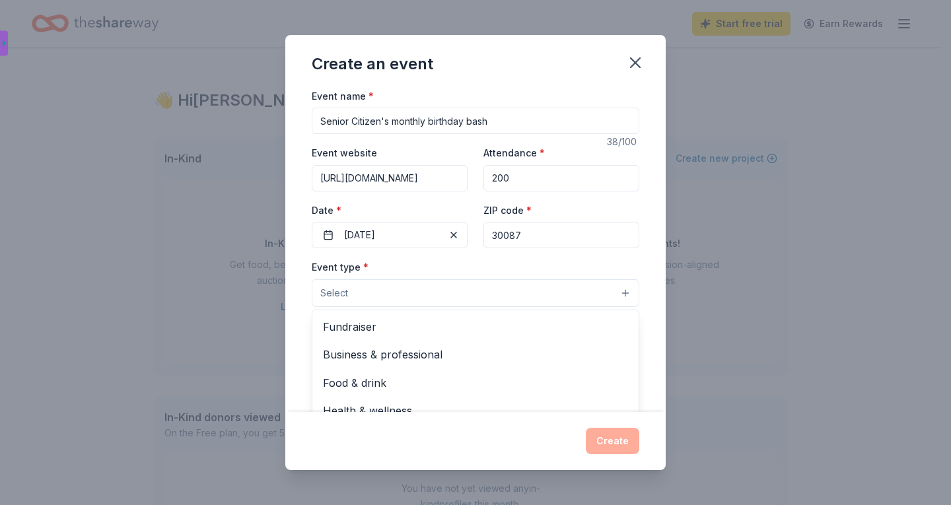
click at [363, 295] on button "Select" at bounding box center [475, 293] width 327 height 28
click at [617, 291] on button "Select" at bounding box center [475, 293] width 327 height 28
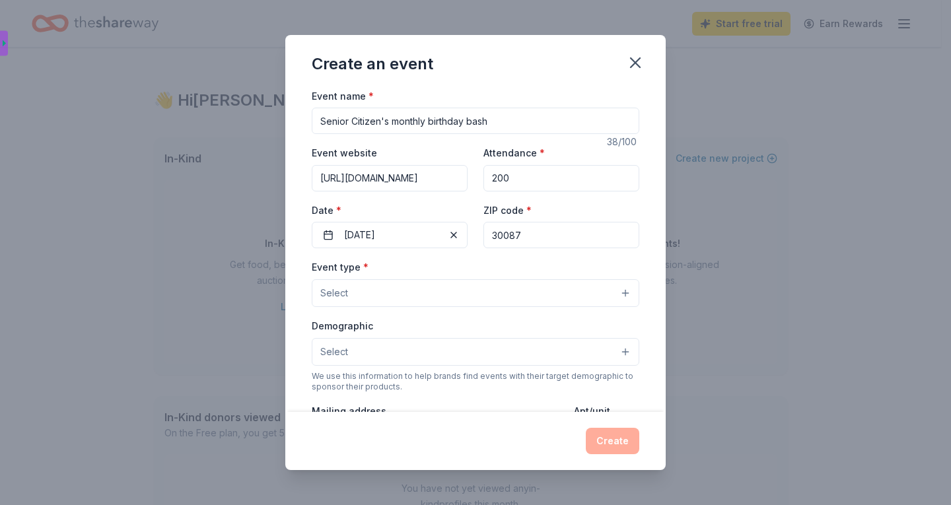
click at [349, 298] on button "Select" at bounding box center [475, 293] width 327 height 28
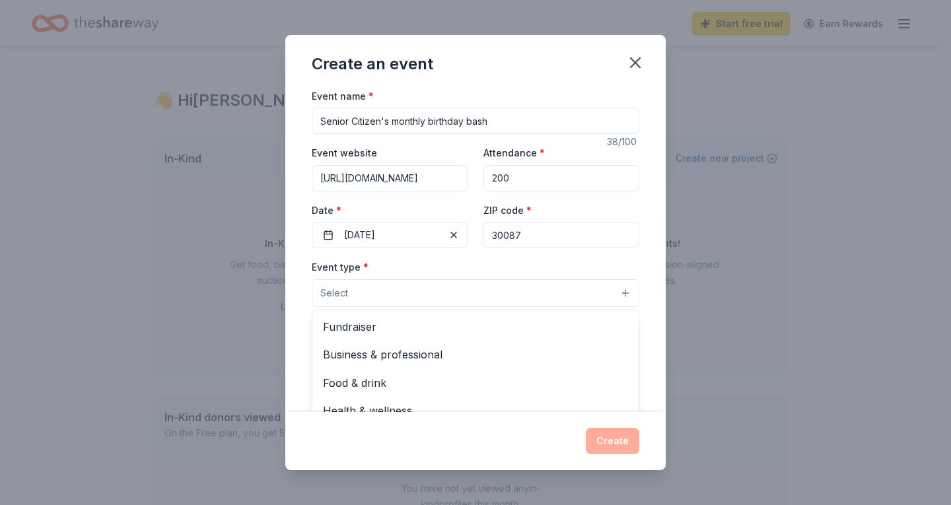
click at [346, 326] on span "Fundraiser" at bounding box center [475, 326] width 305 height 17
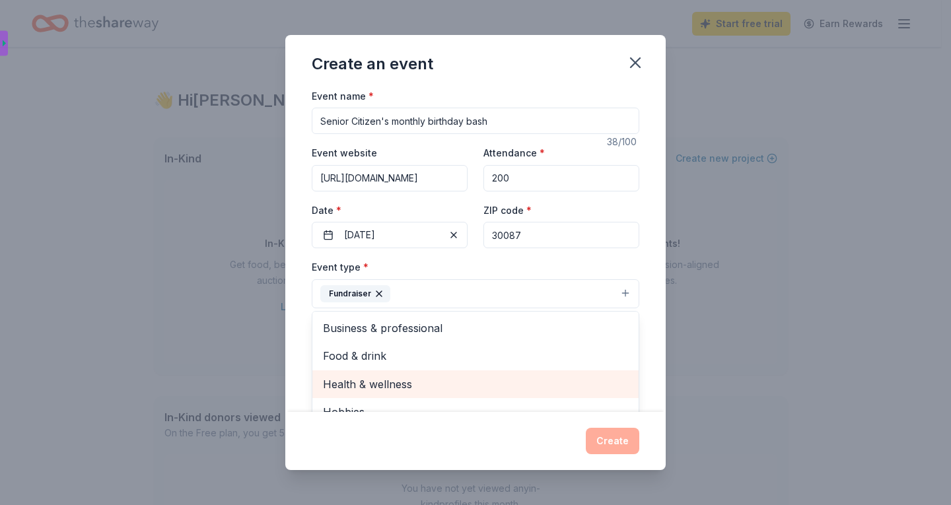
scroll to position [16, 0]
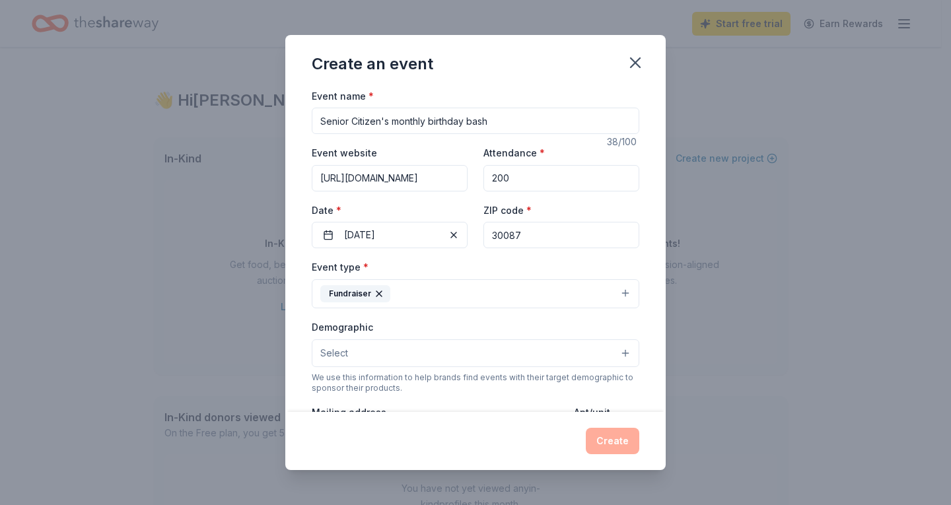
click at [386, 353] on button "Select" at bounding box center [475, 353] width 327 height 28
click at [619, 353] on button "Select" at bounding box center [475, 353] width 327 height 28
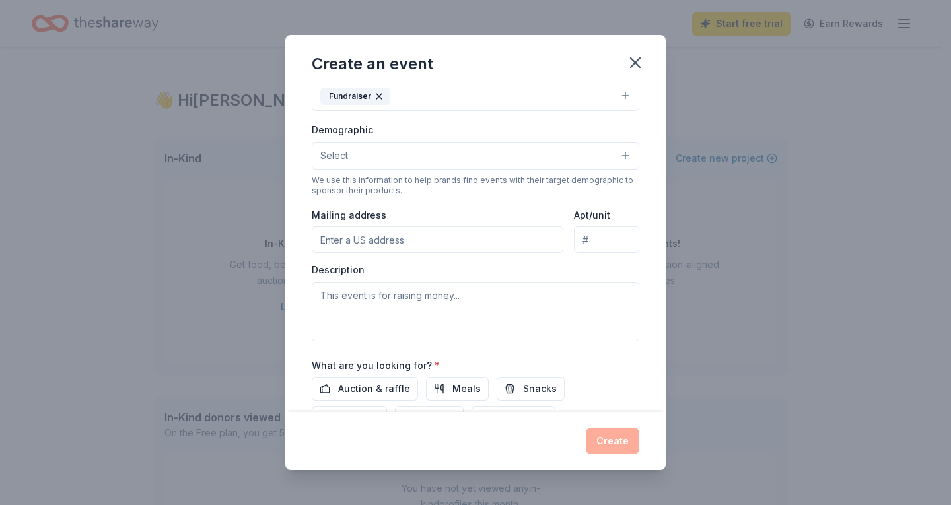
scroll to position [197, 0]
click at [363, 393] on span "Auction & raffle" at bounding box center [374, 390] width 72 height 16
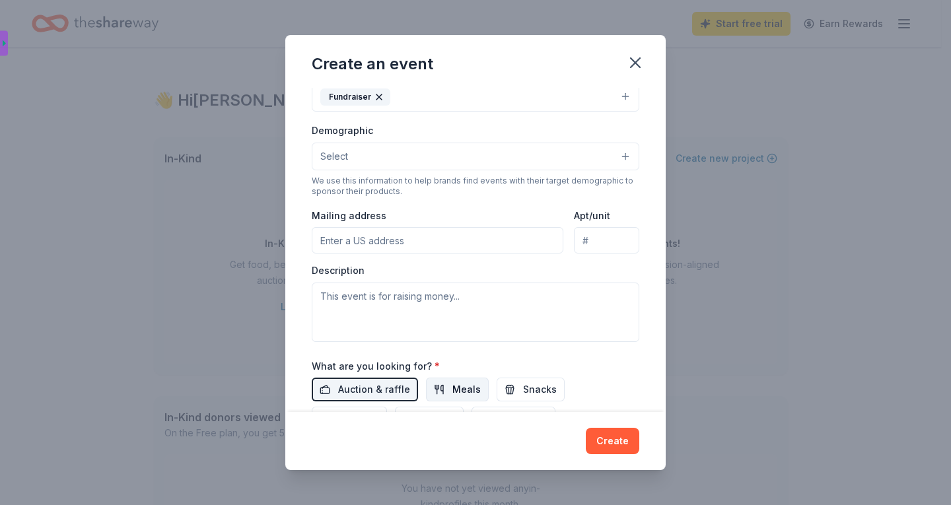
click at [454, 391] on span "Meals" at bounding box center [466, 390] width 28 height 16
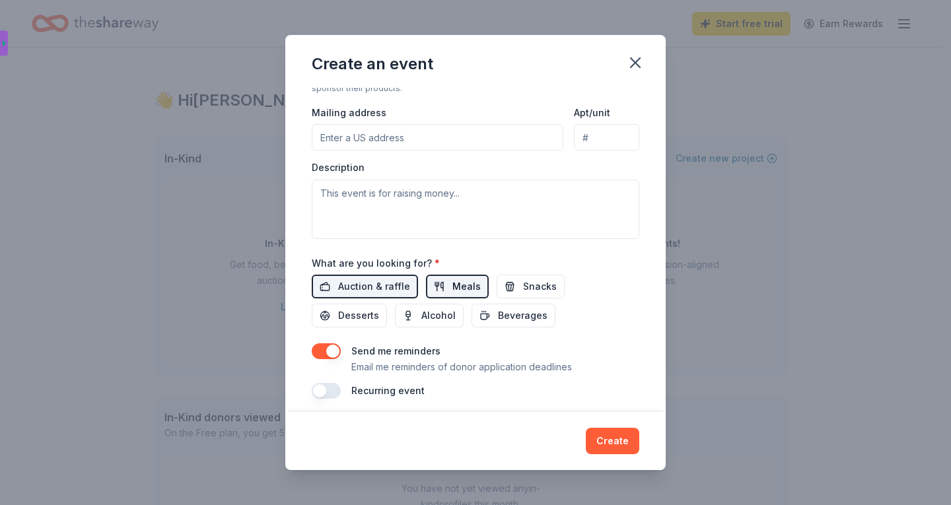
scroll to position [308, 0]
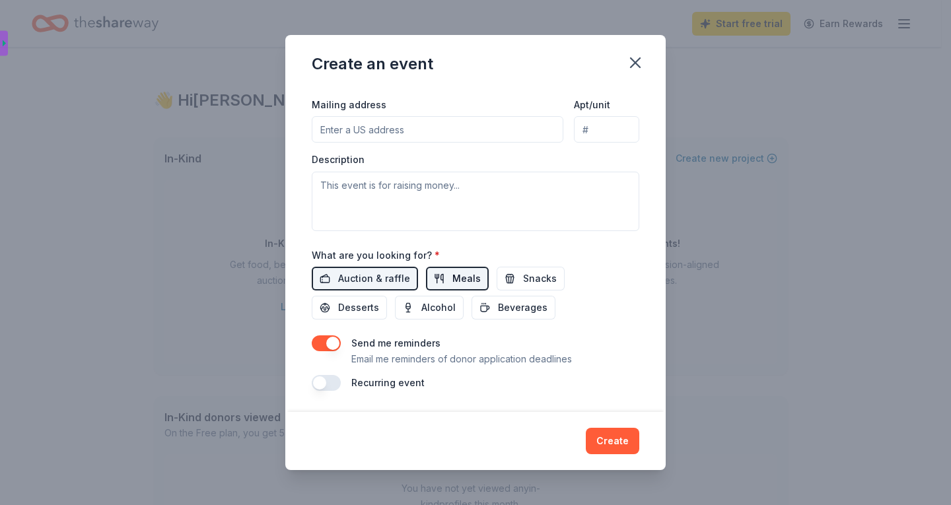
click at [446, 278] on button "Meals" at bounding box center [457, 279] width 63 height 24
click at [326, 380] on button "button" at bounding box center [326, 383] width 29 height 16
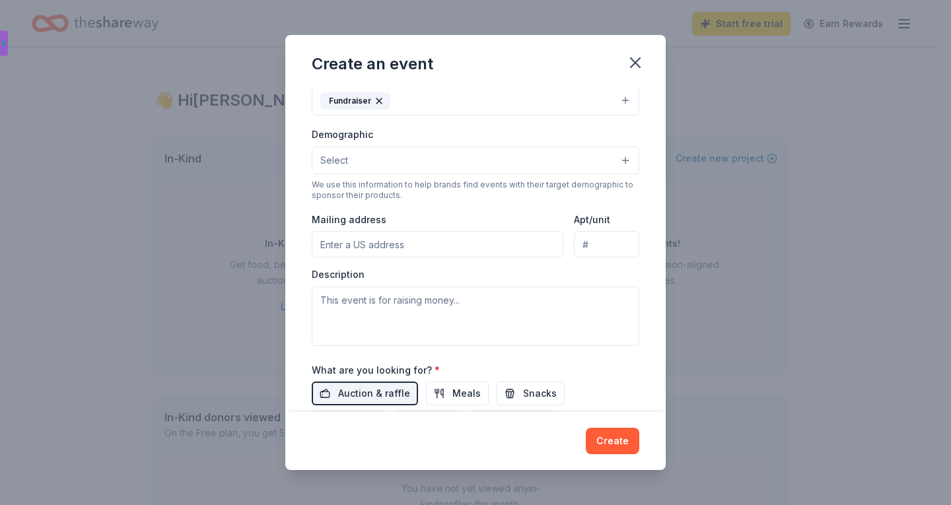
scroll to position [190, 0]
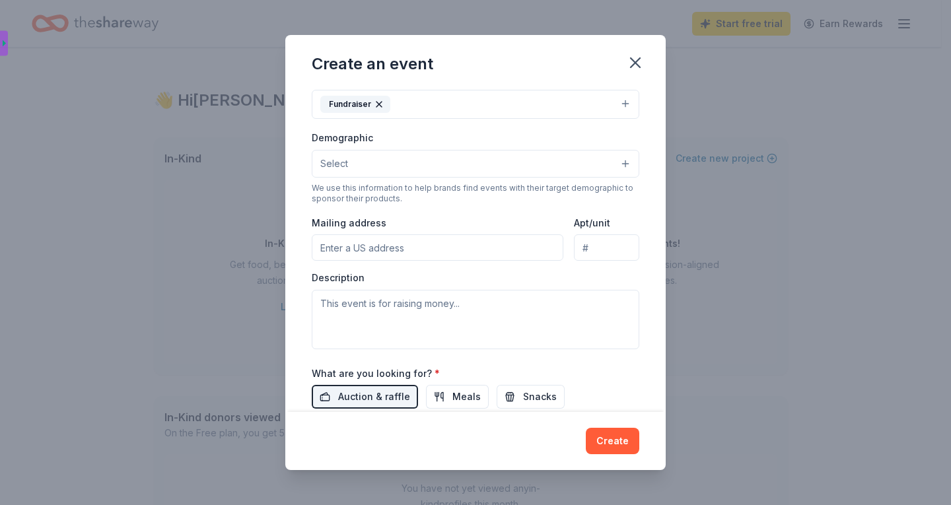
click at [362, 164] on button "Select" at bounding box center [475, 164] width 327 height 28
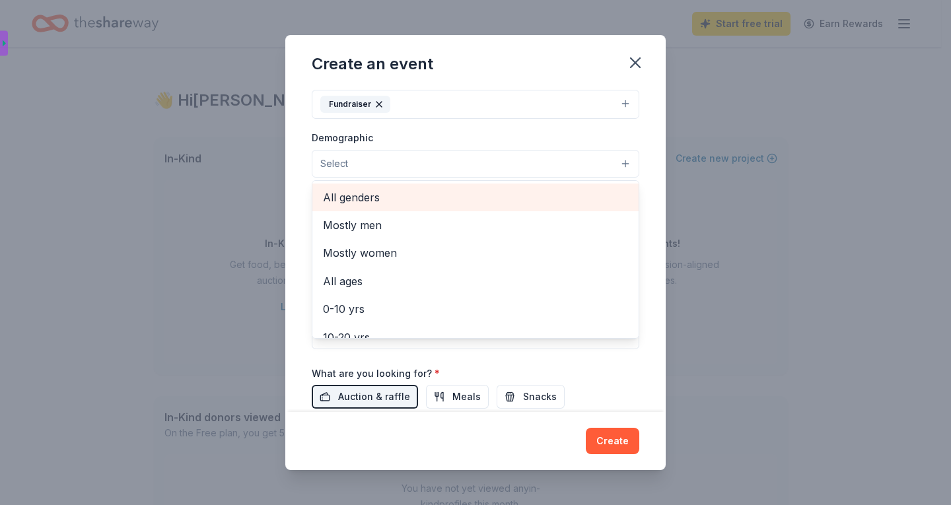
click at [334, 209] on div "All genders" at bounding box center [475, 198] width 326 height 28
click at [334, 209] on div "Mostly men" at bounding box center [475, 199] width 326 height 28
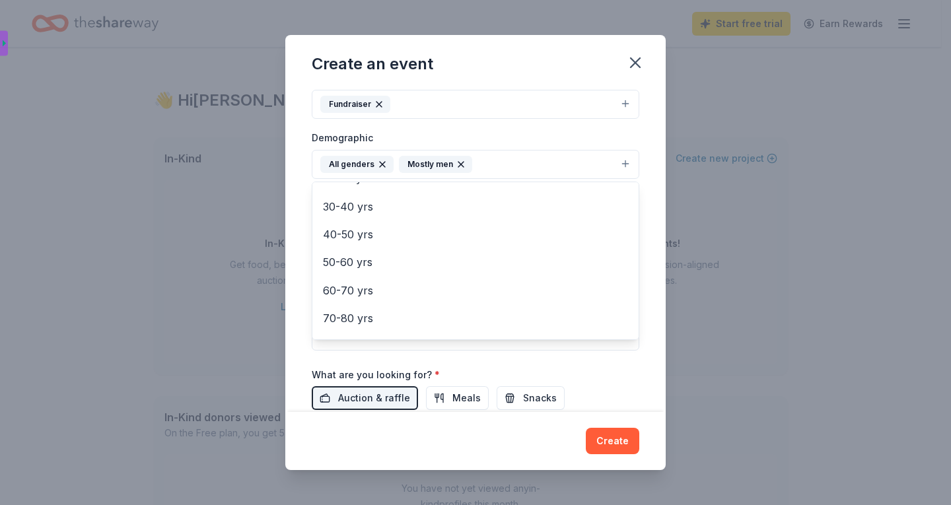
scroll to position [156, 0]
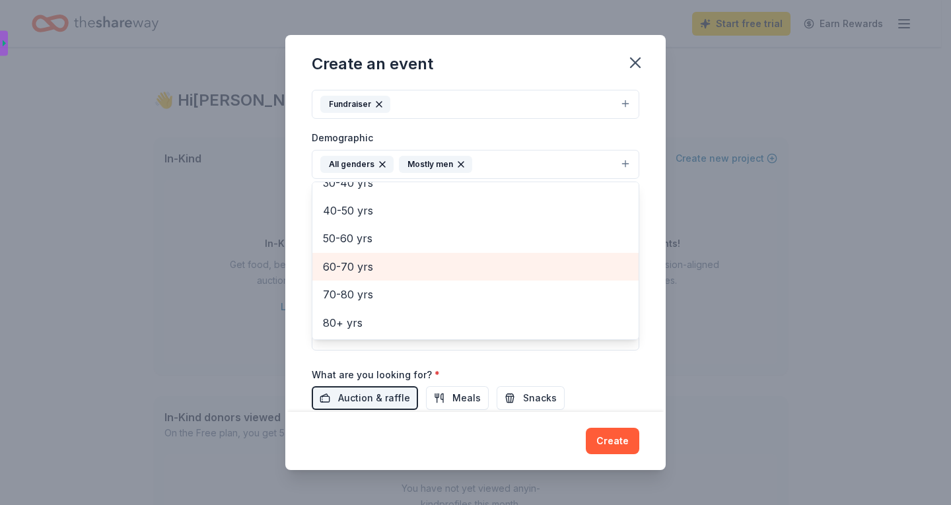
click at [345, 269] on span "60-70 yrs" at bounding box center [475, 266] width 305 height 17
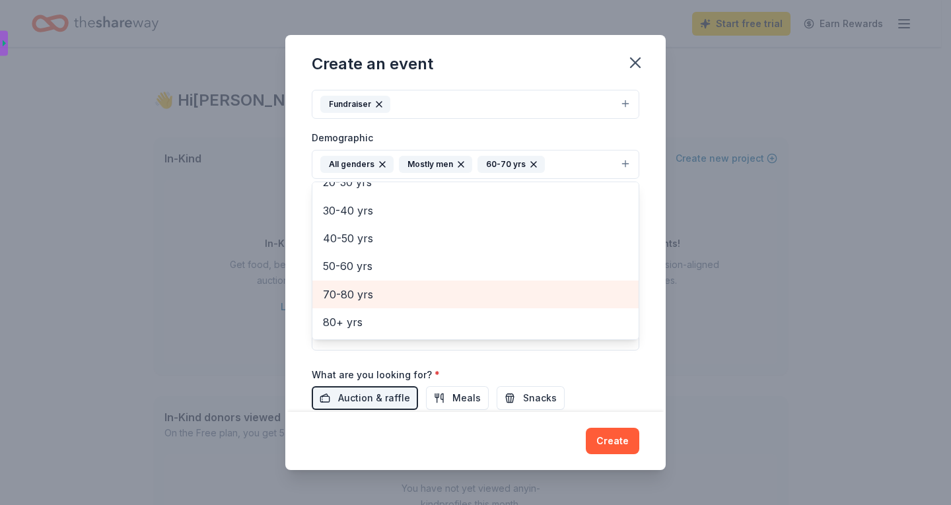
click at [345, 291] on span "70-80 yrs" at bounding box center [475, 294] width 305 height 17
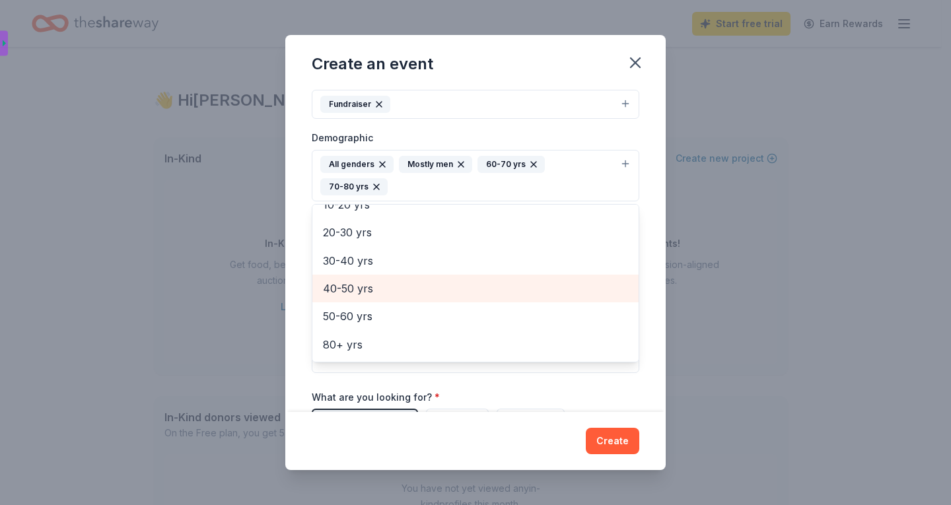
scroll to position [100, 0]
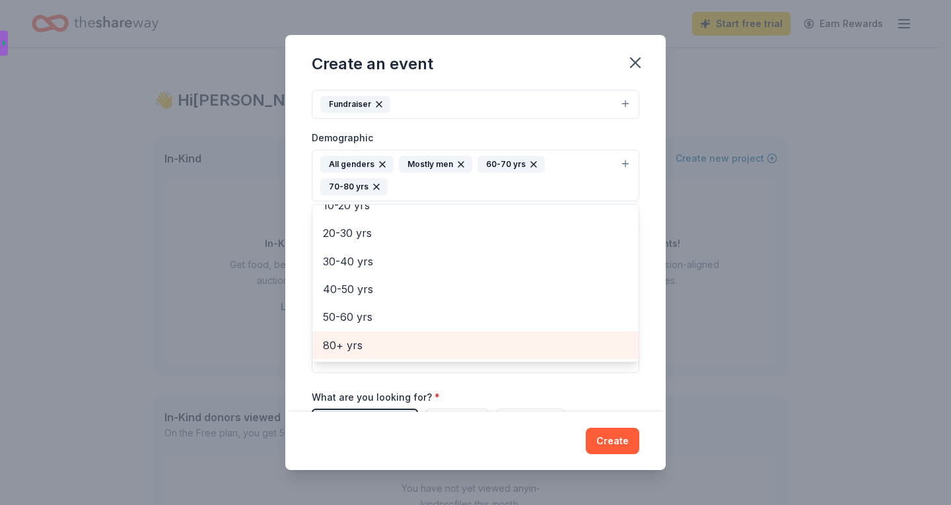
click at [353, 344] on span "80+ yrs" at bounding box center [475, 345] width 305 height 17
click at [361, 350] on span "50-60 yrs" at bounding box center [475, 344] width 305 height 17
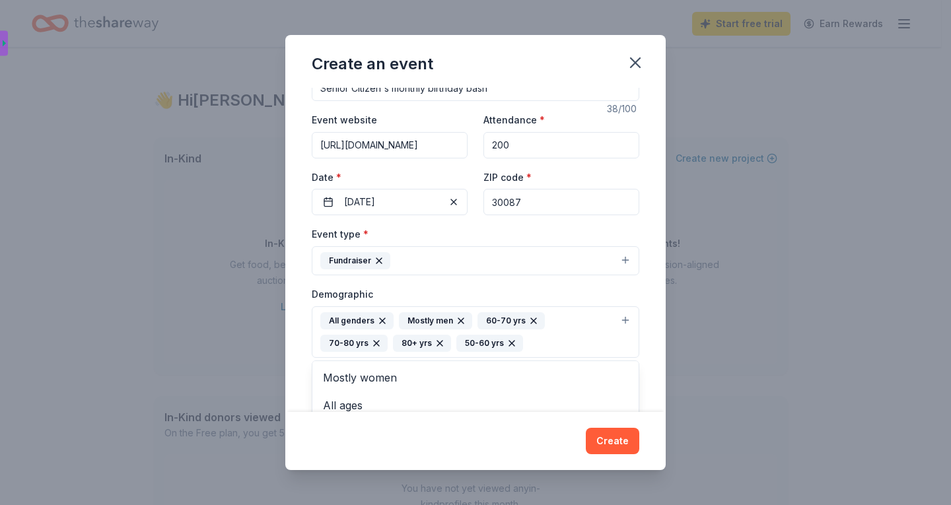
scroll to position [44, 0]
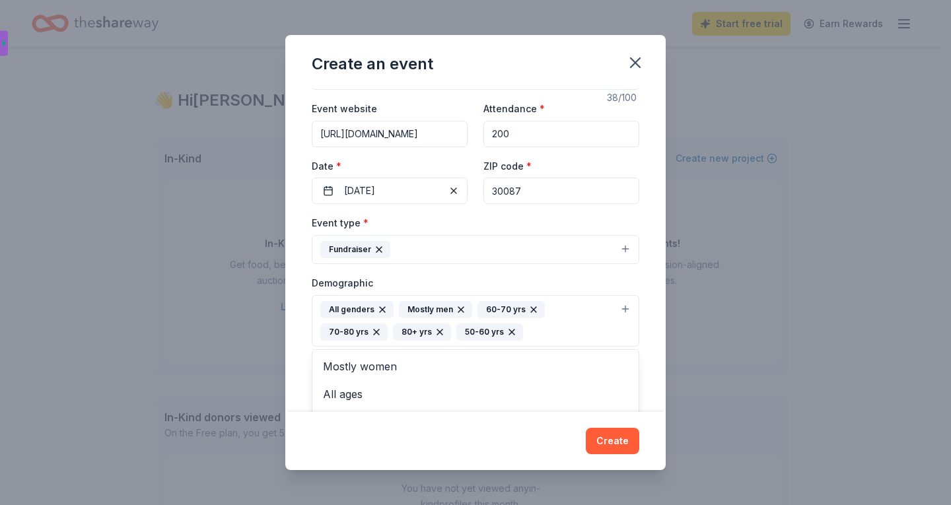
click at [510, 331] on icon "button" at bounding box center [511, 332] width 11 height 11
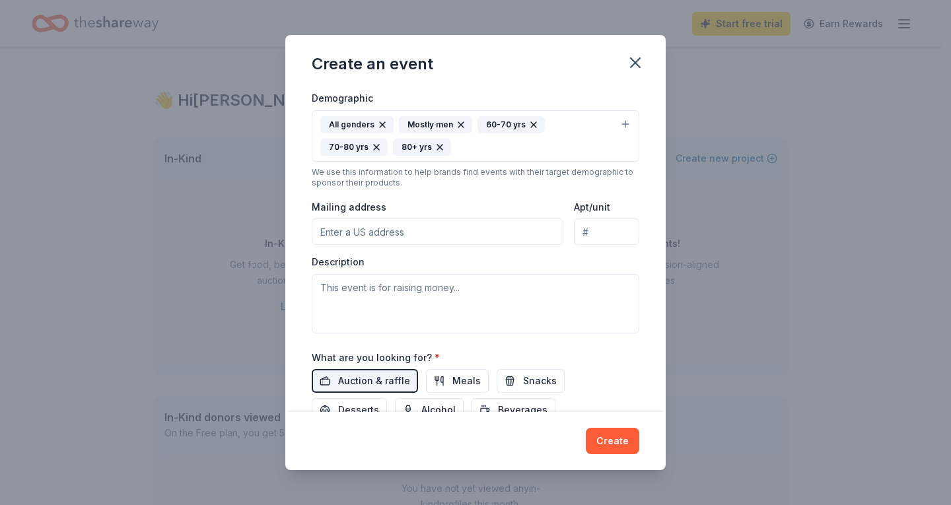
scroll to position [229, 0]
click at [343, 231] on input "Mailing address" at bounding box center [438, 232] width 252 height 26
type input "5478 Aucilla Creek Lane"
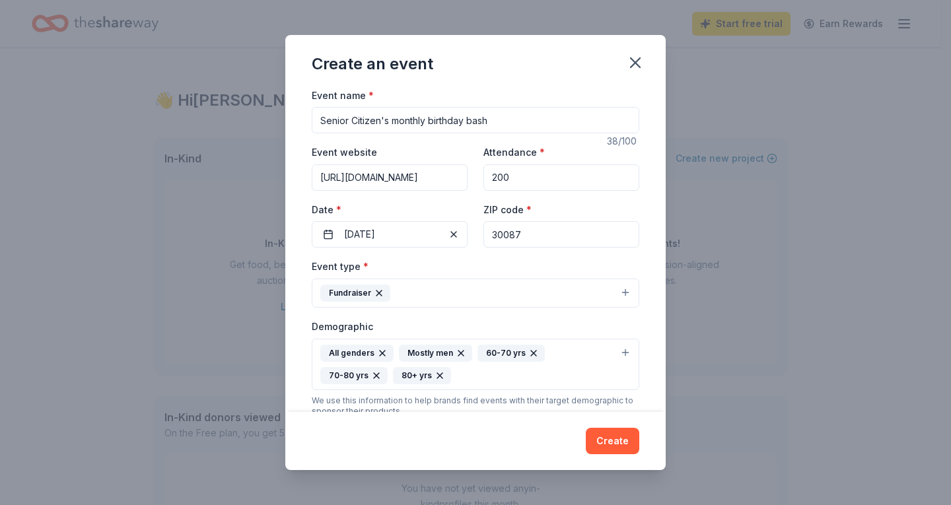
scroll to position [0, 0]
click at [394, 259] on div "Event type * Fundraiser" at bounding box center [475, 284] width 327 height 50
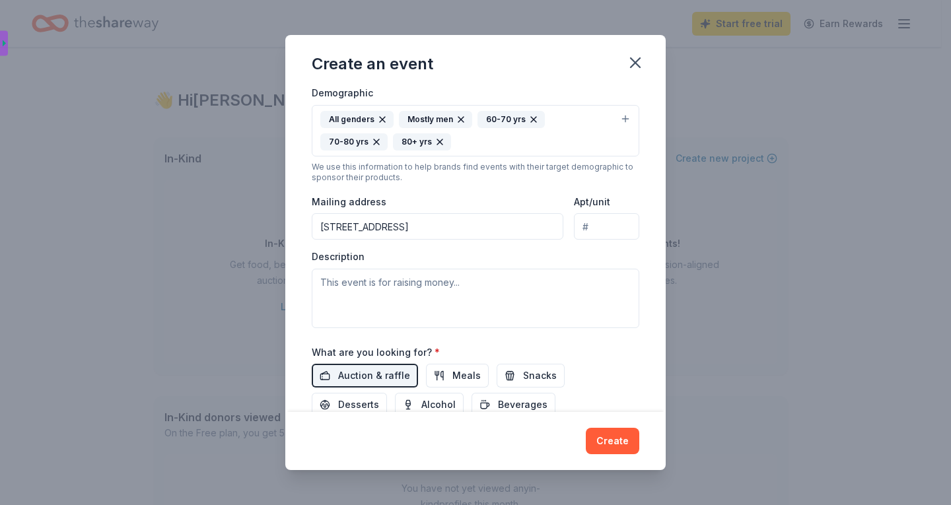
scroll to position [242, 0]
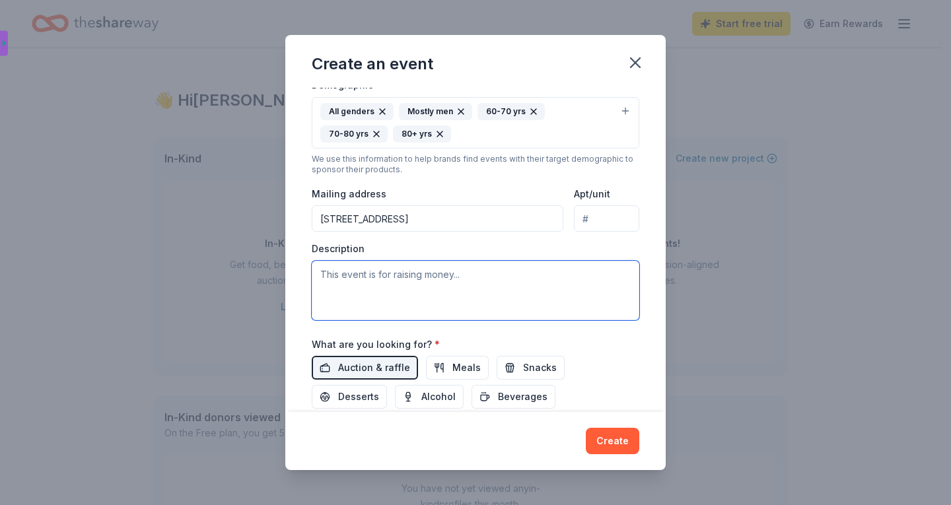
click at [335, 277] on textarea at bounding box center [475, 290] width 327 height 59
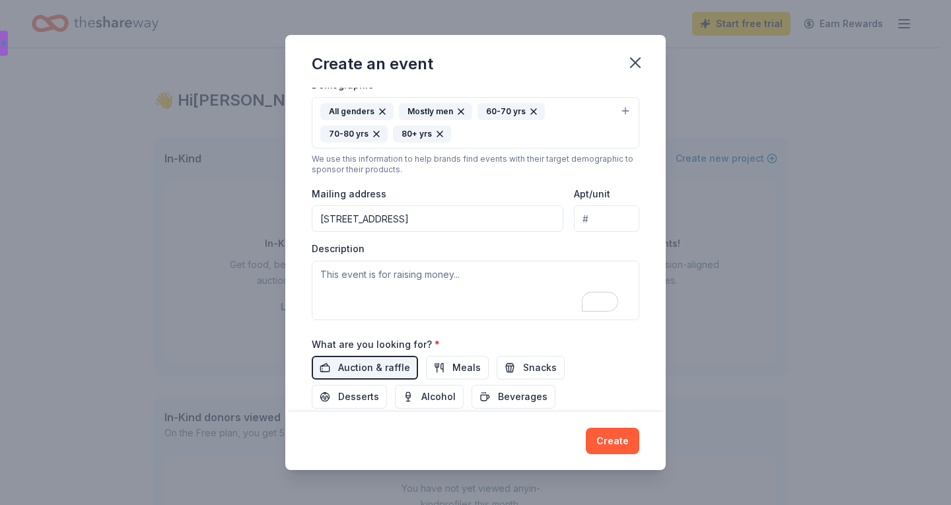
click at [510, 331] on div "Event name * Senior Citizen's monthly birthday bash 38 /100 Event website http:…" at bounding box center [475, 186] width 327 height 683
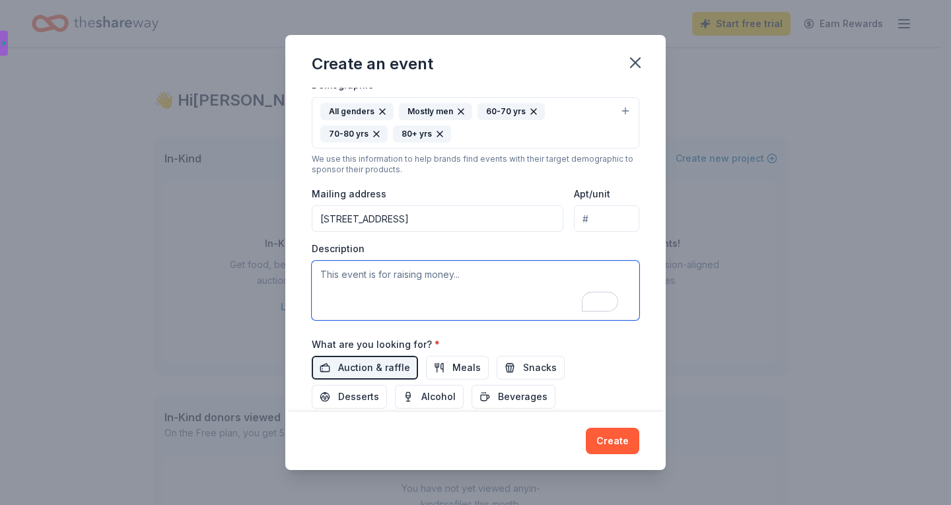
click at [342, 279] on textarea "To enrich screen reader interactions, please activate Accessibility in Grammarl…" at bounding box center [475, 290] width 327 height 59
type textarea "v"
paste textarea "Our seniors are the backbone of our community, yet many live in isolation, on l…"
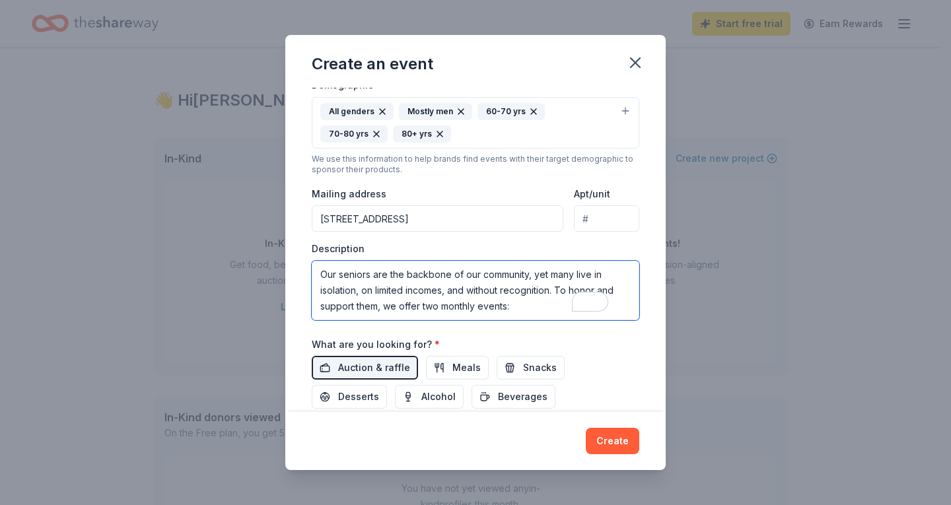
scroll to position [325, 0]
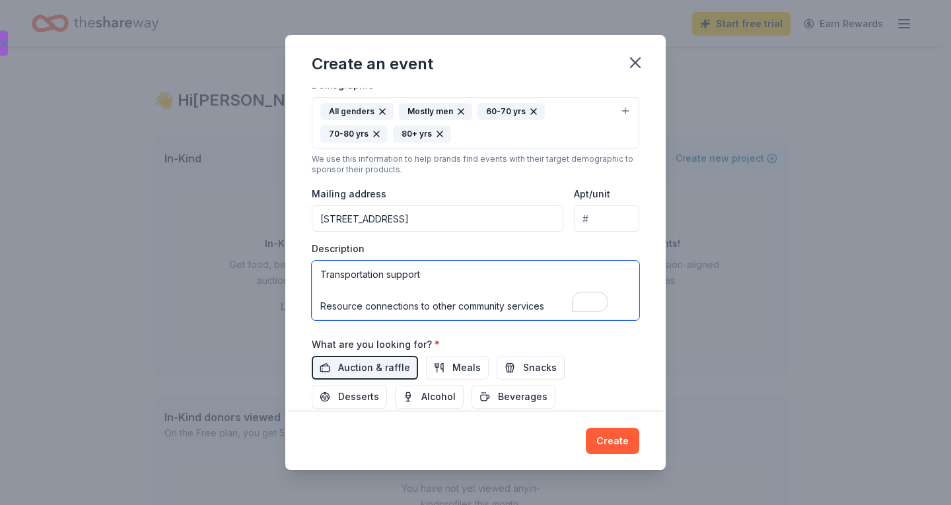
click at [351, 296] on textarea "Our seniors are the backbone of our community, yet many live in isolation, on l…" at bounding box center [475, 290] width 327 height 59
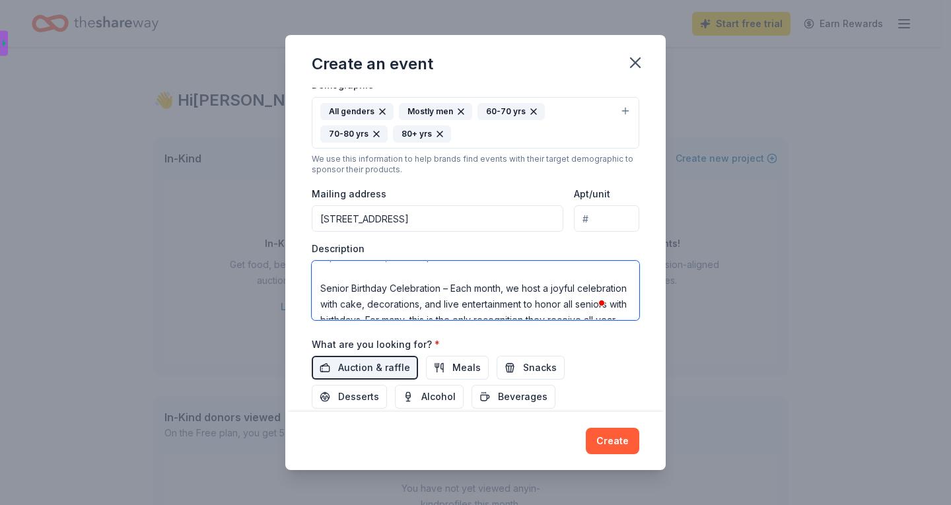
click at [328, 275] on textarea "Our seniors are the backbone of our community, yet many live in isolation, on l…" at bounding box center [475, 290] width 327 height 59
drag, startPoint x: 584, startPoint y: 318, endPoint x: 302, endPoint y: 270, distance: 285.9
click at [302, 270] on div "Event name * Senior Citizen's monthly birthday bash 38 /100 Event website http:…" at bounding box center [475, 250] width 380 height 325
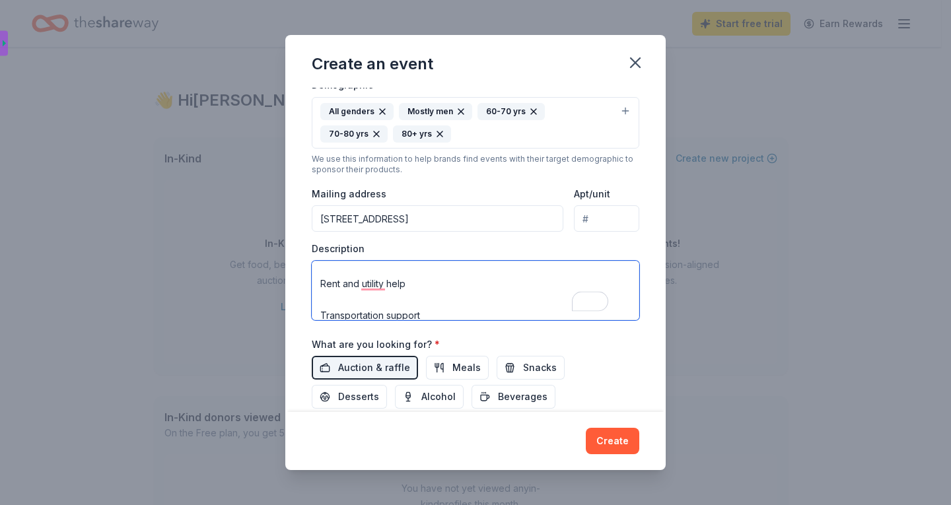
scroll to position [254, 0]
drag, startPoint x: 321, startPoint y: 275, endPoint x: 580, endPoint y: 341, distance: 267.9
click at [580, 341] on div "Event name * Senior Citizen's monthly birthday bash 38 /100 Event website http:…" at bounding box center [475, 186] width 327 height 683
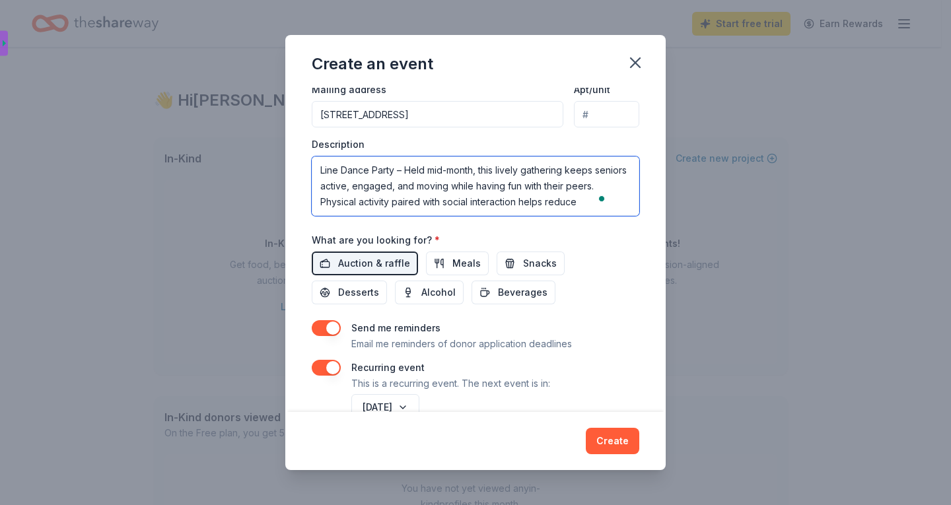
scroll to position [379, 0]
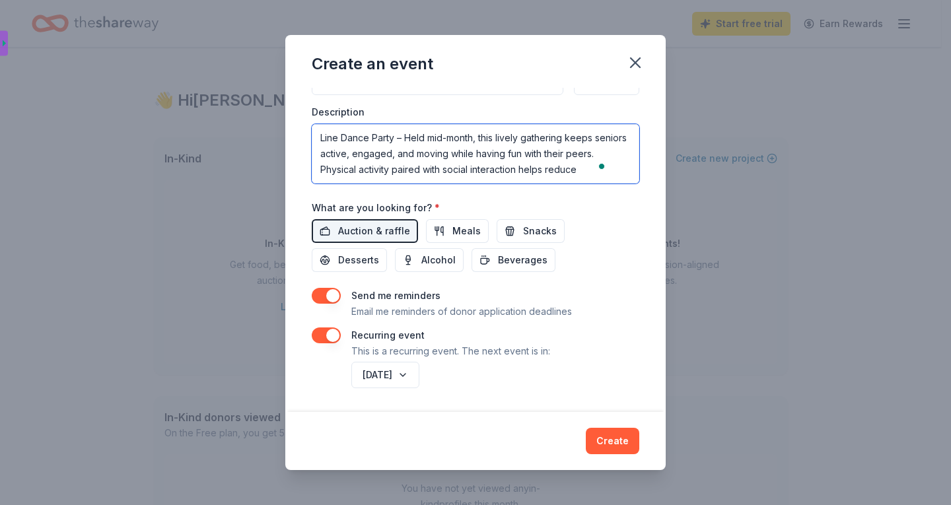
drag, startPoint x: 318, startPoint y: 276, endPoint x: 608, endPoint y: 240, distance: 292.8
click at [608, 240] on div "Event name * Senior Citizen's monthly birthday bash 38 /100 Event website http:…" at bounding box center [475, 50] width 327 height 683
type textarea "Our seniors are the backbone of our community, yet many live in isolation, on l…"
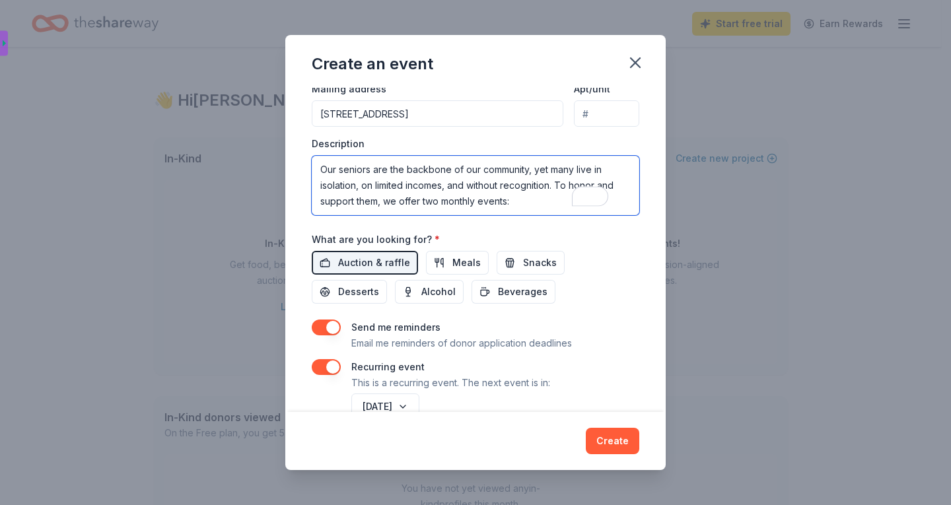
scroll to position [215, 0]
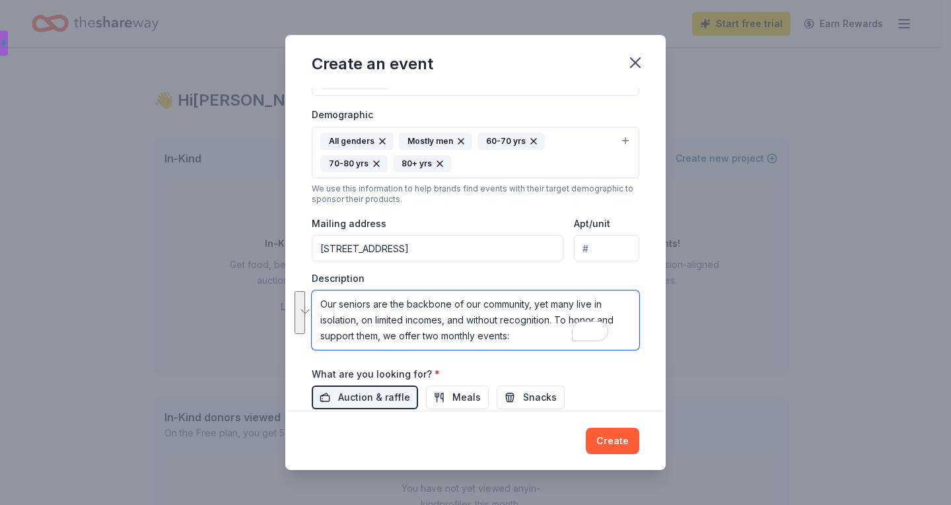
drag, startPoint x: 540, startPoint y: 137, endPoint x: 311, endPoint y: 269, distance: 264.1
click at [311, 269] on div "Event name * Senior Citizen's monthly birthday bash 38 /100 Event website http:…" at bounding box center [475, 250] width 380 height 325
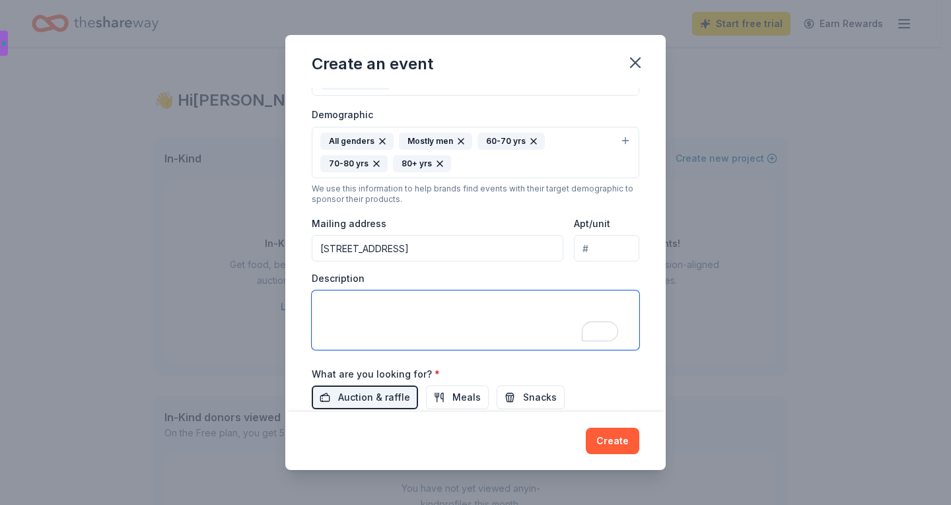
paste textarea "Senior Celebration & Support Program About the Program Many seniors in our comm…"
click at [423, 336] on textarea "Senior Celebration & Support Program About the Program Many seniors in our comm…" at bounding box center [475, 320] width 327 height 59
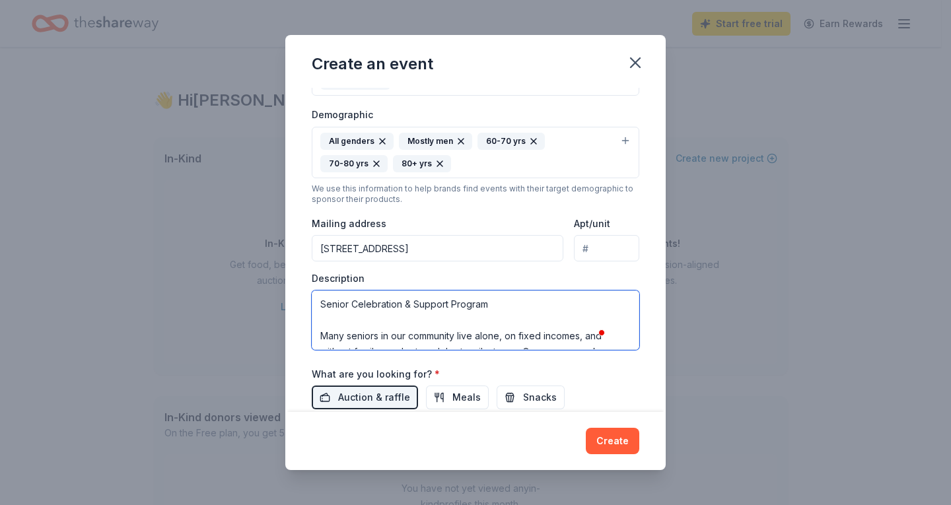
click at [352, 328] on textarea "Senior Celebration & Support Program Many seniors in our community live alone, …" at bounding box center [475, 320] width 327 height 59
click at [322, 318] on textarea "Senior Celebration & Support Program Many seniors in our community live alone, …" at bounding box center [475, 320] width 327 height 59
click at [490, 304] on textarea "Senior Celebration & Support Program Many seniors in our community live alone, …" at bounding box center [475, 320] width 327 height 59
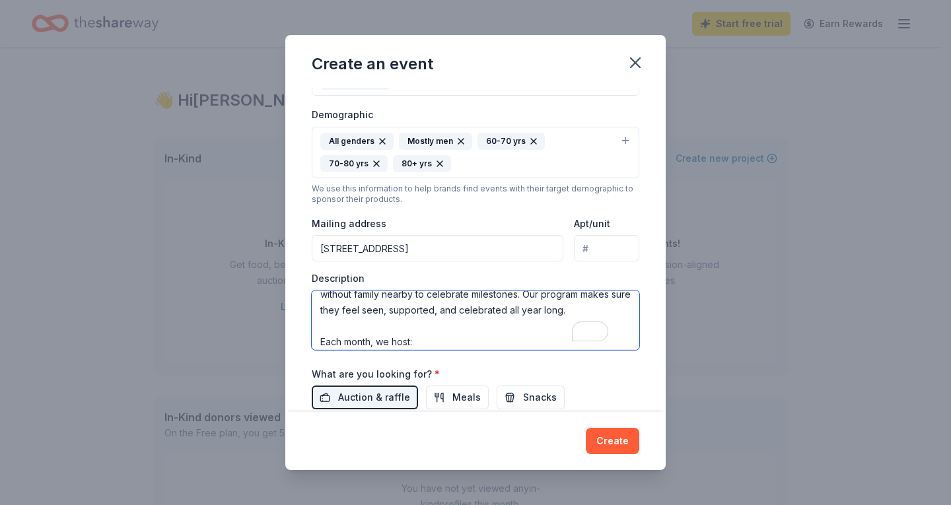
click at [326, 327] on textarea "Senior Celebration & Support Program: Many seniors in our community live alone,…" at bounding box center [475, 320] width 327 height 59
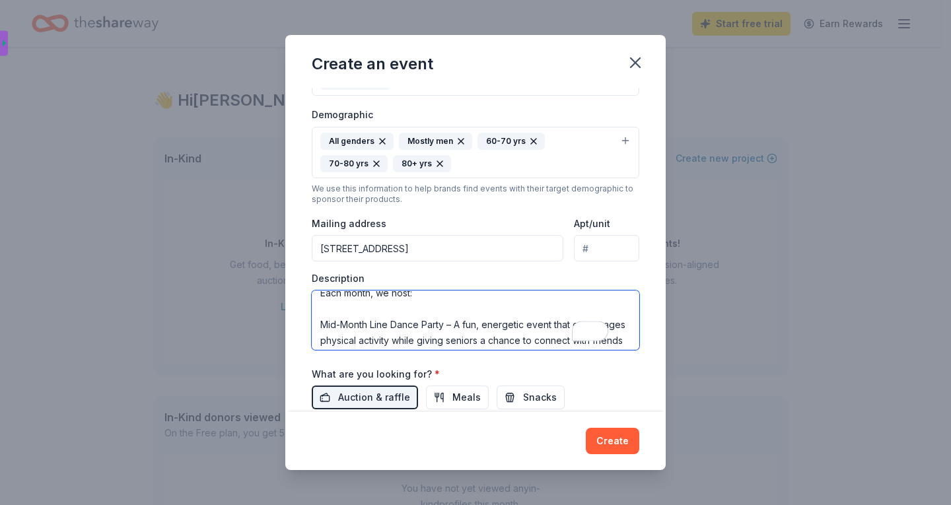
click at [329, 314] on textarea "Senior Celebration & Support Program: Many seniors in our community live alone,…" at bounding box center [475, 320] width 327 height 59
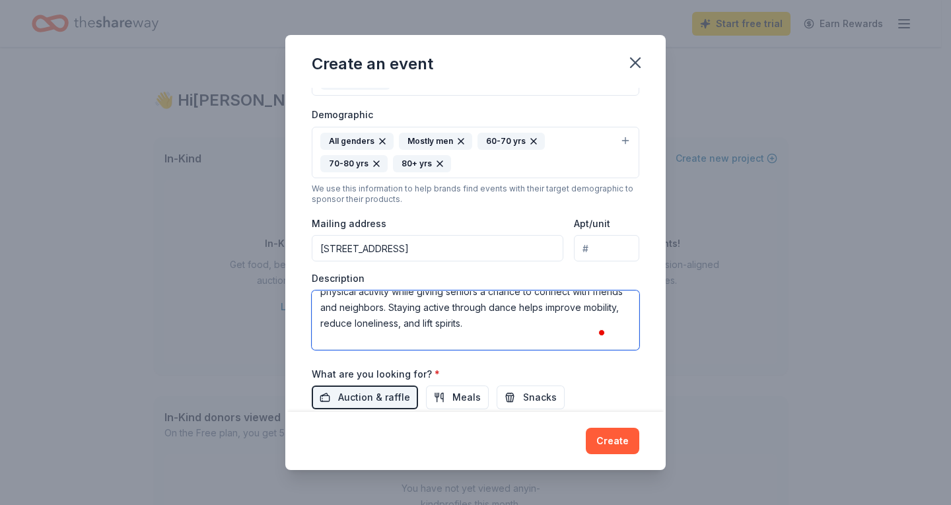
click at [337, 341] on textarea "Senior Celebration & Support Program: Many seniors in our community live alone,…" at bounding box center [475, 320] width 327 height 59
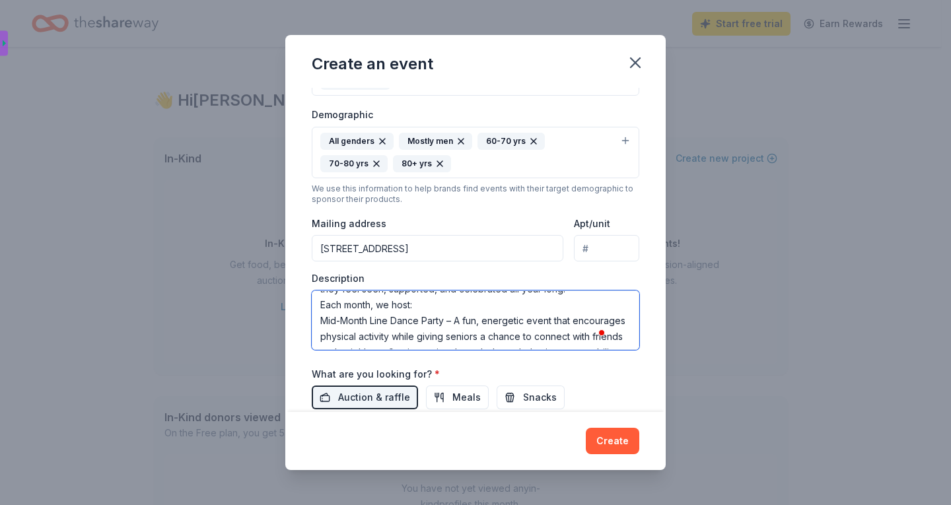
click at [357, 335] on textarea "Senior Celebration & Support Program: Many seniors in our community live alone,…" at bounding box center [475, 320] width 327 height 59
click at [361, 314] on textarea "Senior Celebration & Support Program: Many seniors in our community live alone,…" at bounding box center [475, 320] width 327 height 59
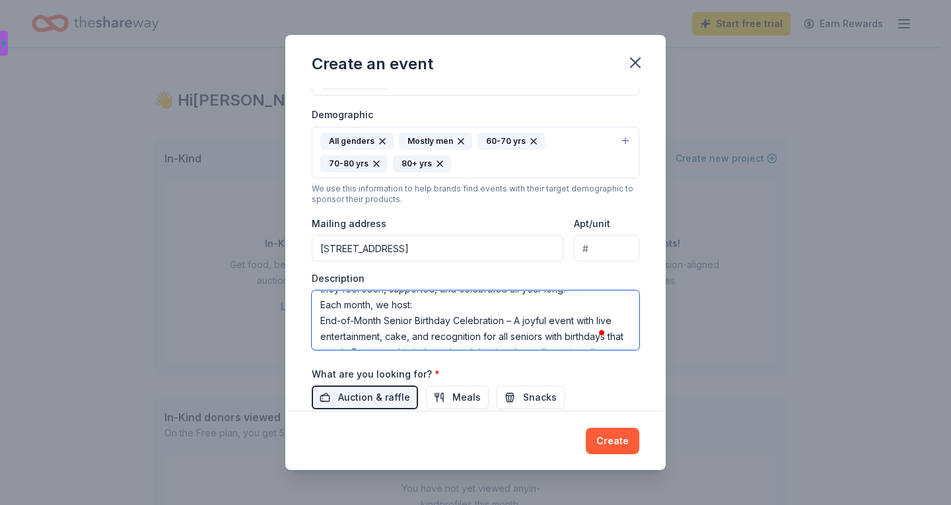
click at [361, 314] on textarea "Senior Celebration & Support Program: Many seniors in our community live alone,…" at bounding box center [475, 320] width 327 height 59
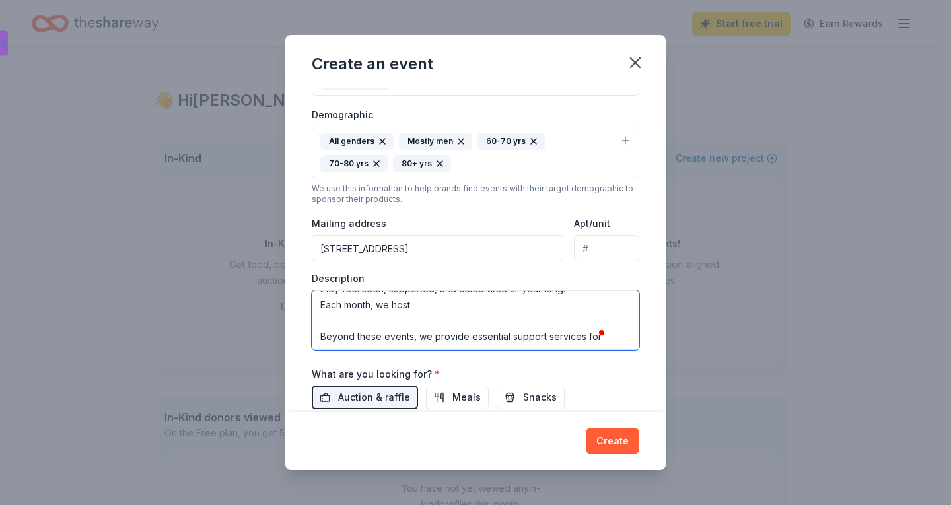
click at [361, 314] on textarea "Senior Celebration & Support Program: Many seniors in our community live alone,…" at bounding box center [475, 320] width 327 height 59
click at [347, 304] on textarea "Senior Celebration & Support Program: Many seniors in our community live alone,…" at bounding box center [475, 320] width 327 height 59
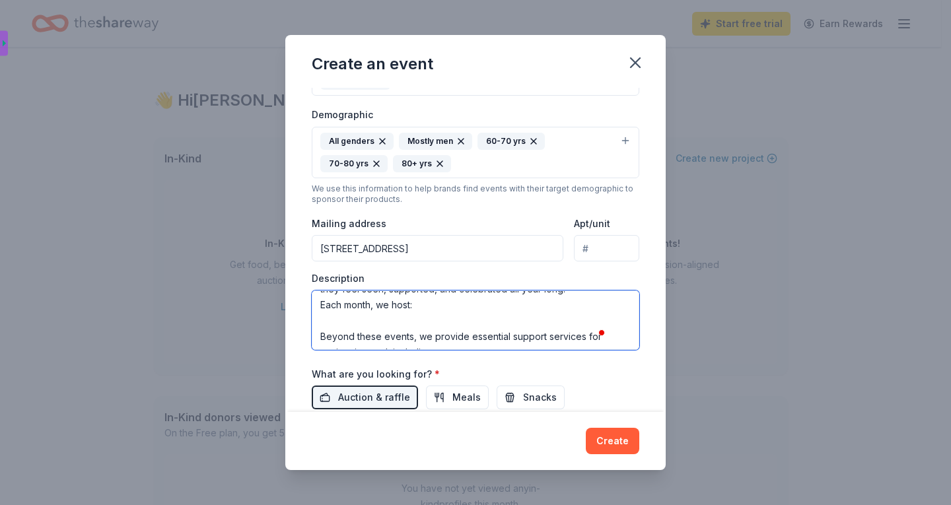
click at [347, 304] on textarea "Senior Celebration & Support Program: Many seniors in our community live alone,…" at bounding box center [475, 320] width 327 height 59
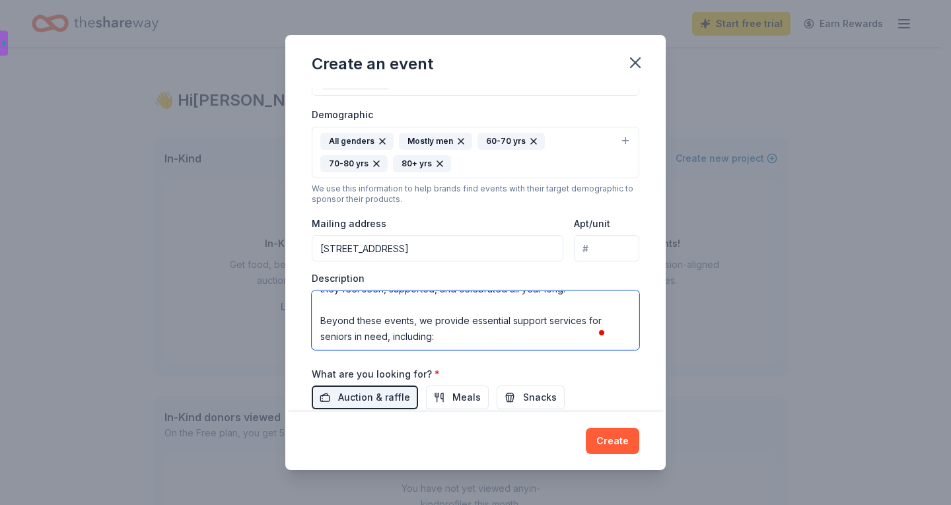
click at [352, 304] on textarea "Senior Celebration & Support Program: Many seniors in our community live alone,…" at bounding box center [475, 320] width 327 height 59
click at [369, 316] on textarea "Senior Celebration & Support Program: Many seniors in our community live alone,…" at bounding box center [475, 320] width 327 height 59
click at [382, 334] on textarea "Senior Celebration & Support Program: Many seniors in our community live alone,…" at bounding box center [475, 320] width 327 height 59
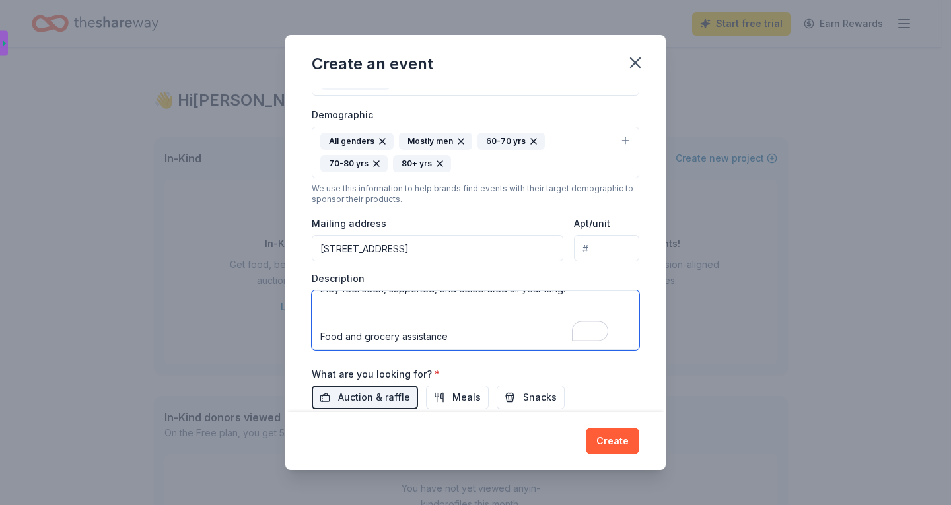
click at [382, 334] on textarea "Senior Celebration & Support Program: Many seniors in our community live alone,…" at bounding box center [475, 320] width 327 height 59
type textarea "Senior Celebration & Support Program: Many seniors in our community live alone,…"
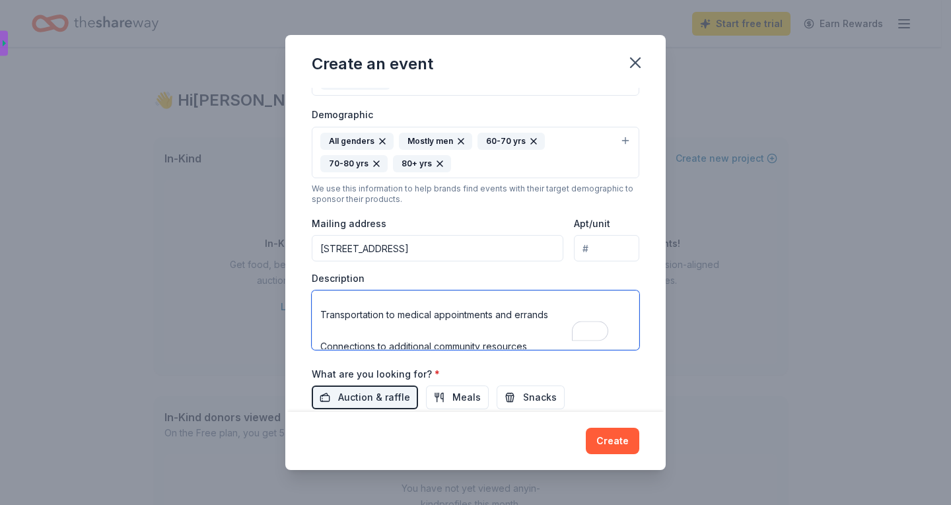
scroll to position [133, 0]
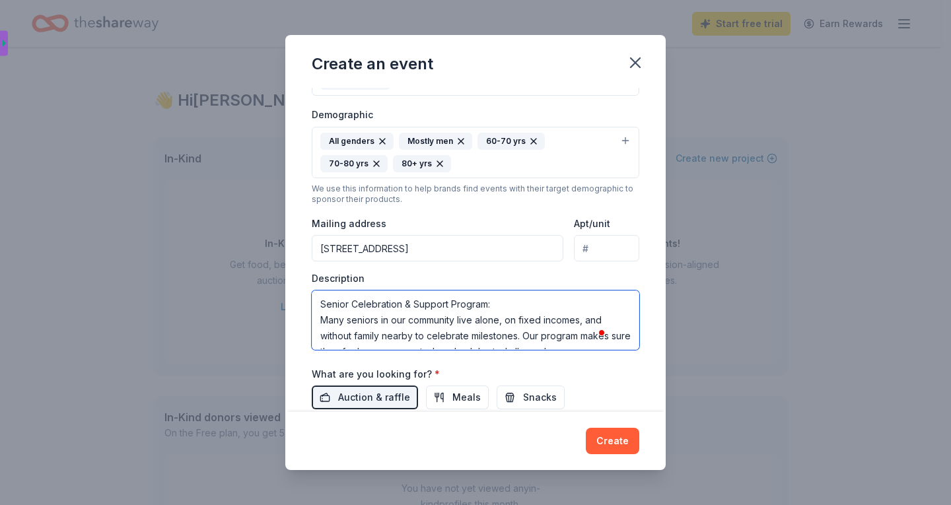
click at [320, 304] on textarea "Senior Celebration & Support Program: Many seniors in our community live alone,…" at bounding box center [475, 320] width 327 height 59
click at [323, 320] on textarea "Senior Celebration & Support Program: Many seniors in our community live alone,…" at bounding box center [475, 320] width 327 height 59
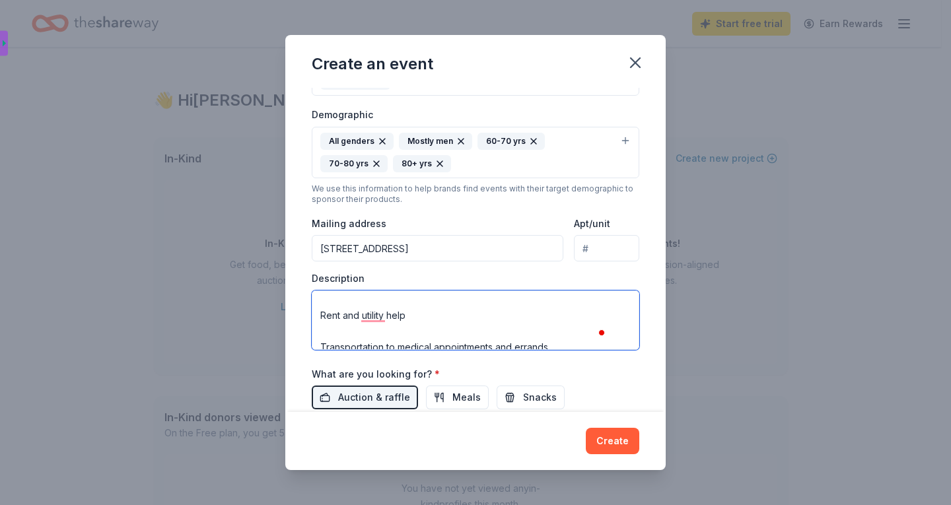
scroll to position [174, 0]
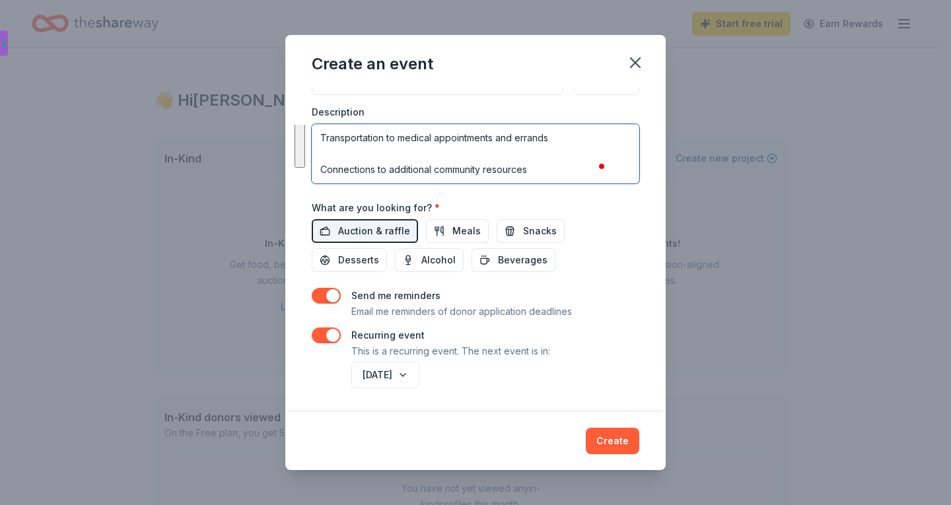
drag, startPoint x: 320, startPoint y: 306, endPoint x: 605, endPoint y: 419, distance: 306.4
click at [605, 419] on div "Create an event Event name * Senior Citizen's monthly birthday bash 38 /100 Eve…" at bounding box center [475, 253] width 380 height 436
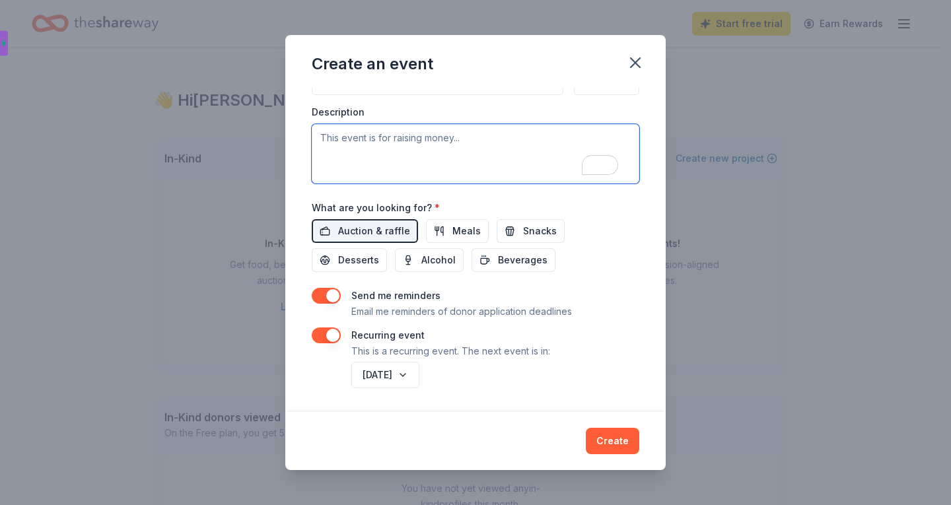
drag, startPoint x: 473, startPoint y: 133, endPoint x: 296, endPoint y: 137, distance: 177.0
click at [296, 137] on div "Event name * Senior Citizen's monthly birthday bash 38 /100 Event website http:…" at bounding box center [475, 250] width 380 height 325
click at [332, 138] on textarea "To enrich screen reader interactions, please activate Accessibility in Grammarl…" at bounding box center [475, 153] width 327 height 59
drag, startPoint x: 321, startPoint y: 138, endPoint x: 413, endPoint y: 140, distance: 91.8
click at [413, 140] on textarea "To enrich screen reader interactions, please activate Accessibility in Grammarl…" at bounding box center [475, 153] width 327 height 59
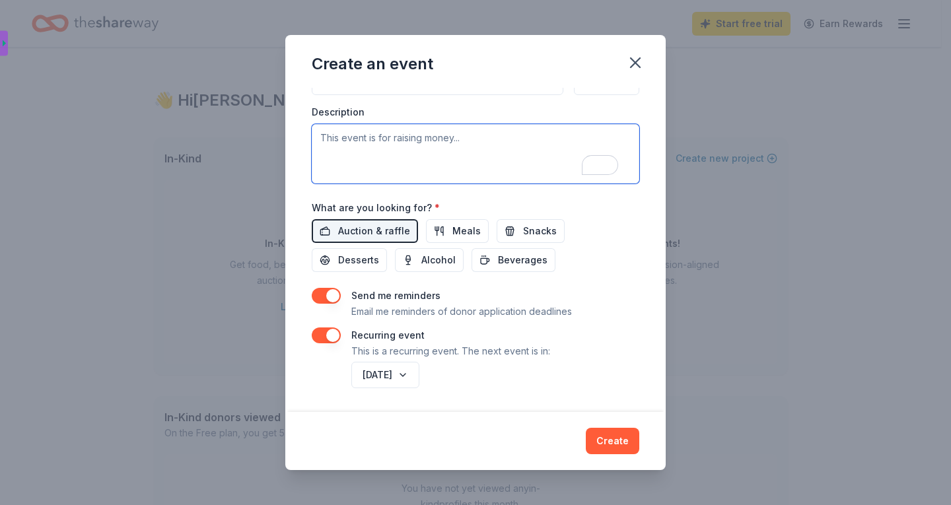
paste textarea "Many seniors in our community face loneliness, limited income, and little recog…"
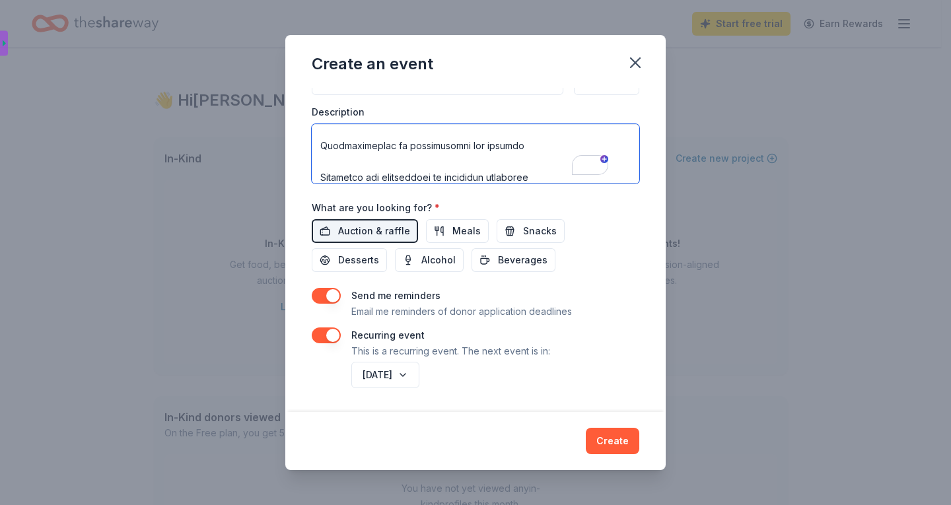
click at [320, 135] on textarea "To enrich screen reader interactions, please activate Accessibility in Grammarl…" at bounding box center [475, 153] width 327 height 59
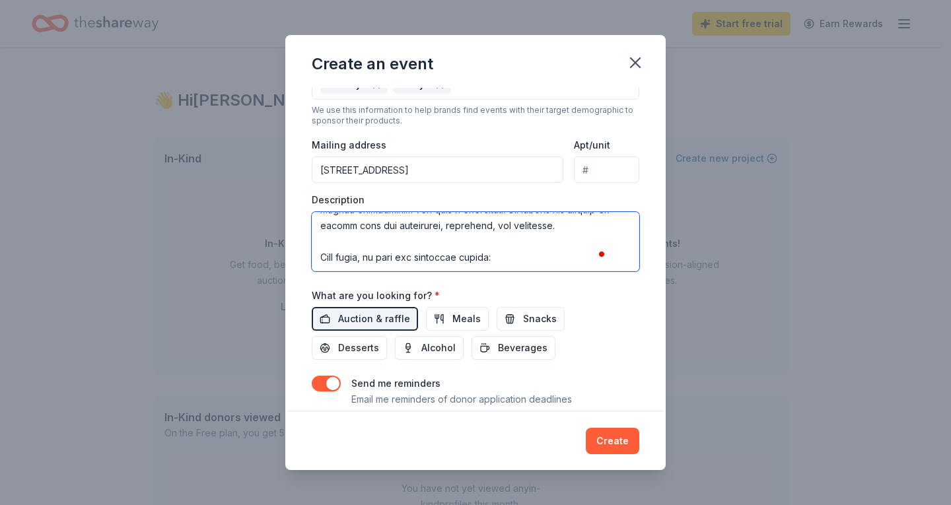
click at [331, 240] on textarea "To enrich screen reader interactions, please activate Accessibility in Grammarl…" at bounding box center [475, 241] width 327 height 59
click at [339, 256] on textarea "To enrich screen reader interactions, please activate Accessibility in Grammarl…" at bounding box center [475, 241] width 327 height 59
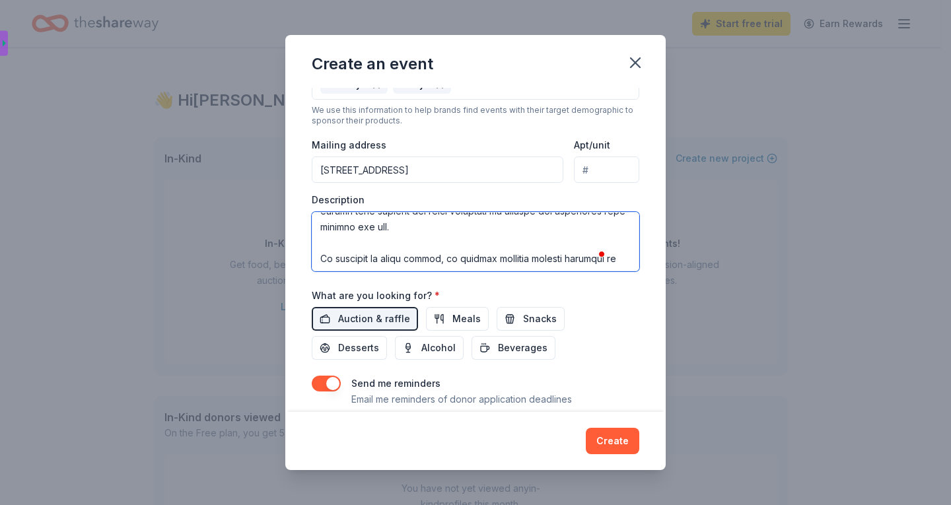
click at [327, 245] on textarea "To enrich screen reader interactions, please activate Accessibility in Grammarl…" at bounding box center [475, 241] width 327 height 59
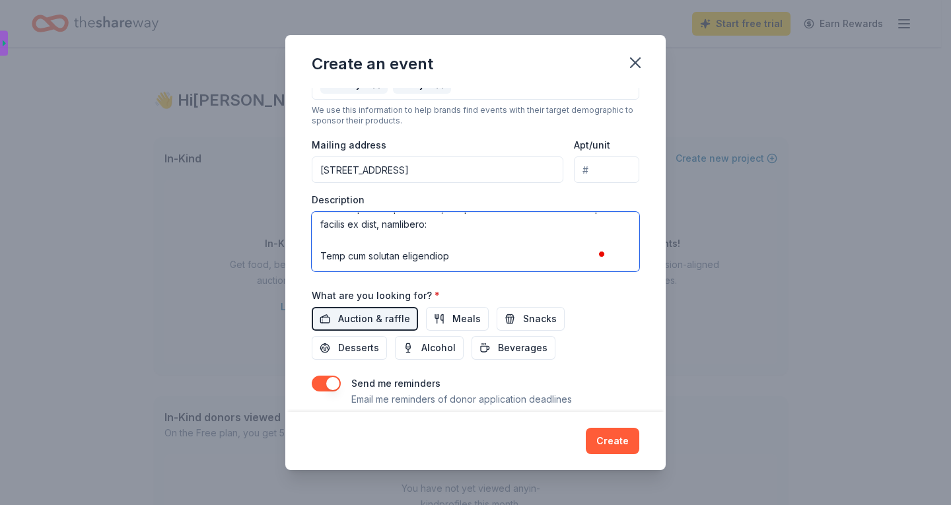
click at [332, 237] on textarea "To enrich screen reader interactions, please activate Accessibility in Grammarl…" at bounding box center [475, 241] width 327 height 59
click at [347, 256] on textarea "To enrich screen reader interactions, please activate Accessibility in Grammarl…" at bounding box center [475, 241] width 327 height 59
click at [368, 251] on textarea "To enrich screen reader interactions, please activate Accessibility in Grammarl…" at bounding box center [475, 241] width 327 height 59
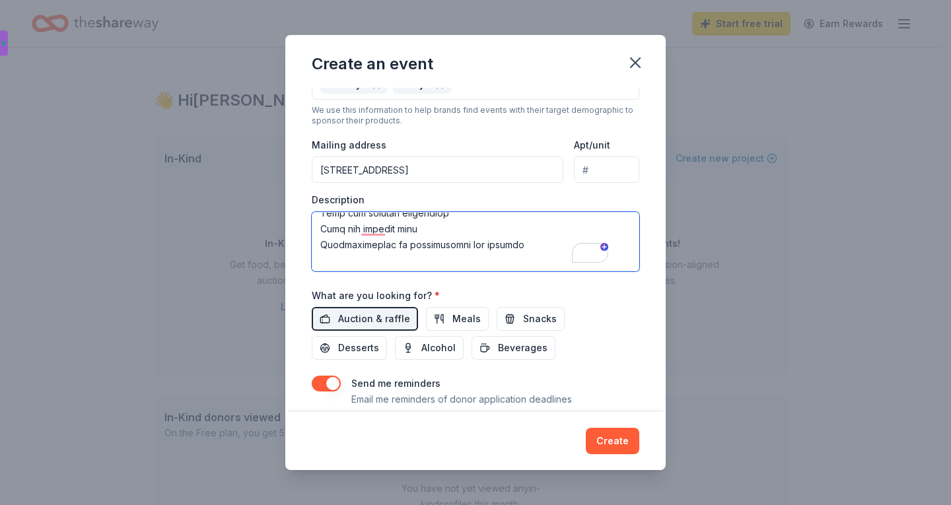
click at [324, 241] on textarea "To enrich screen reader interactions, please activate Accessibility in Grammarl…" at bounding box center [475, 241] width 327 height 59
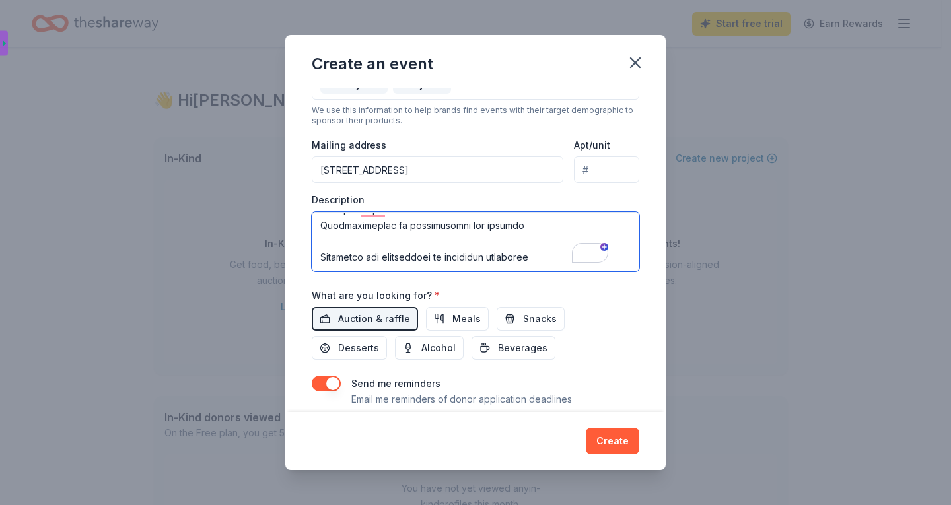
click at [334, 241] on textarea "To enrich screen reader interactions, please activate Accessibility in Grammarl…" at bounding box center [475, 241] width 327 height 59
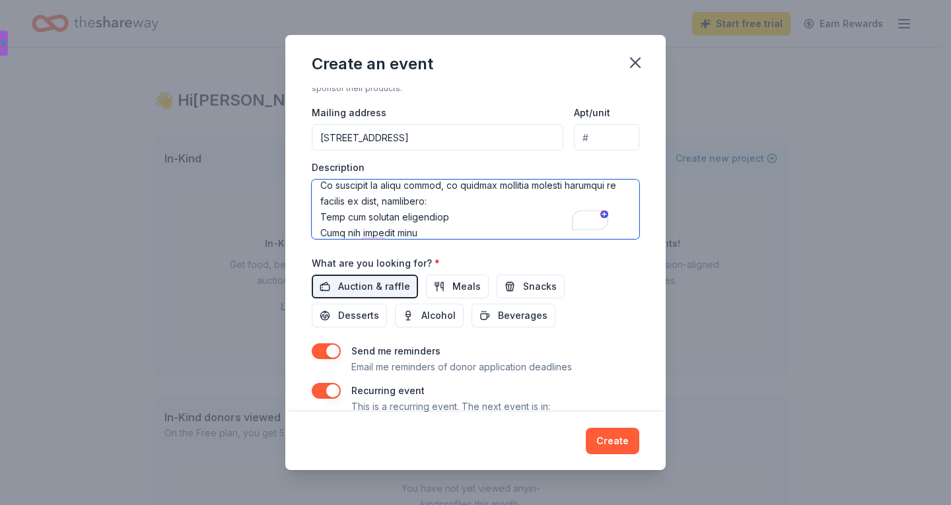
click at [454, 223] on textarea "To enrich screen reader interactions, please activate Accessibility in Grammarl…" at bounding box center [475, 209] width 327 height 59
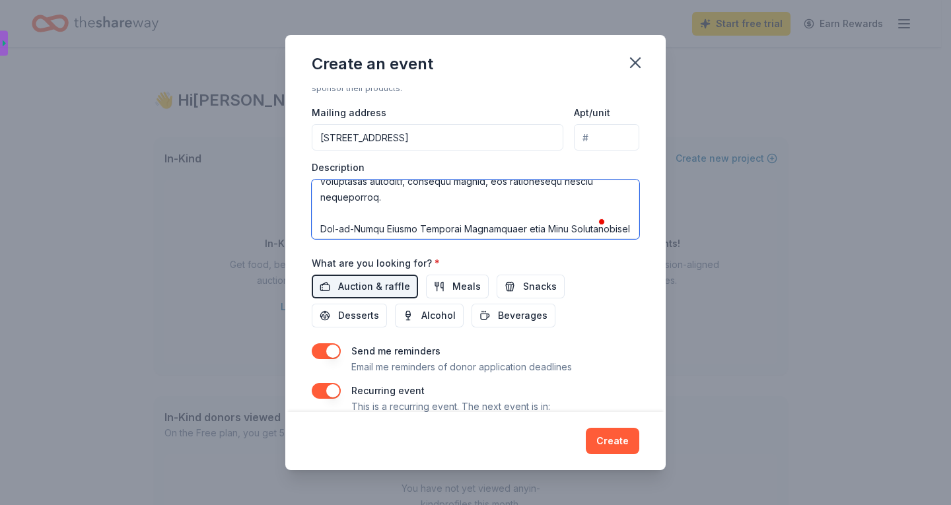
click at [337, 215] on textarea "To enrich screen reader interactions, please activate Accessibility in Grammarl…" at bounding box center [475, 209] width 327 height 59
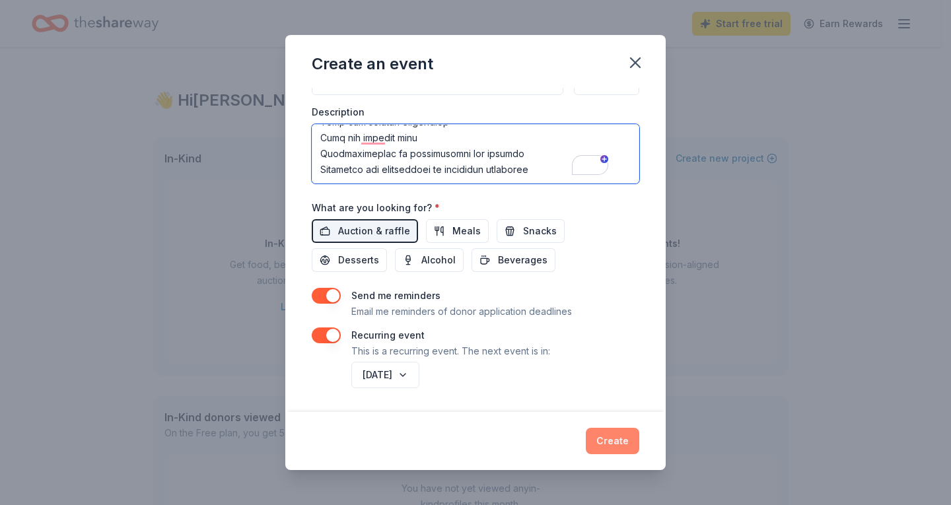
type textarea "Many seniors in our community face loneliness, limited income, and little recog…"
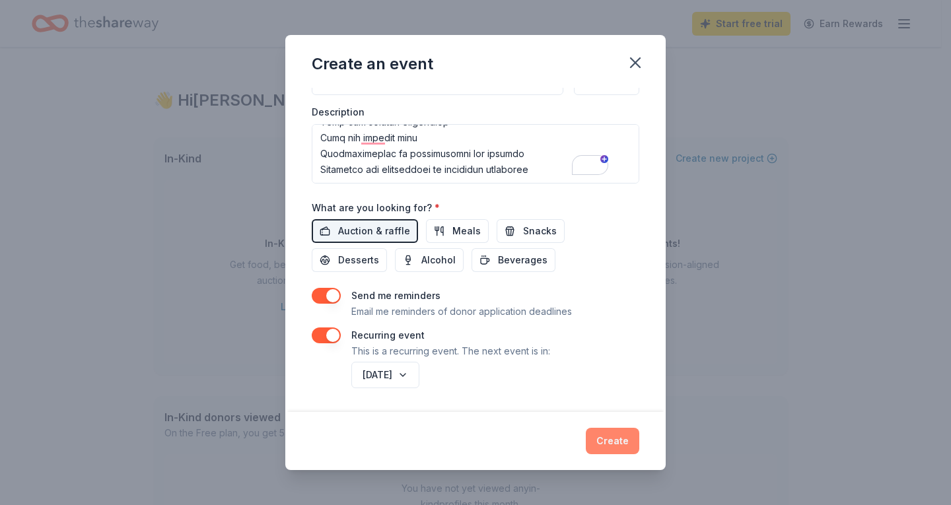
click at [624, 437] on button "Create" at bounding box center [612, 441] width 53 height 26
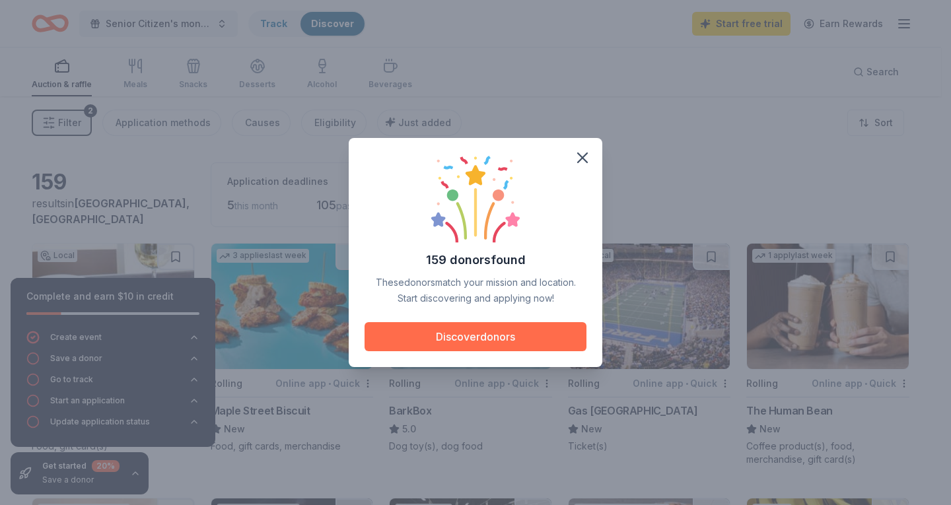
click at [483, 338] on button "Discover donors" at bounding box center [475, 336] width 222 height 29
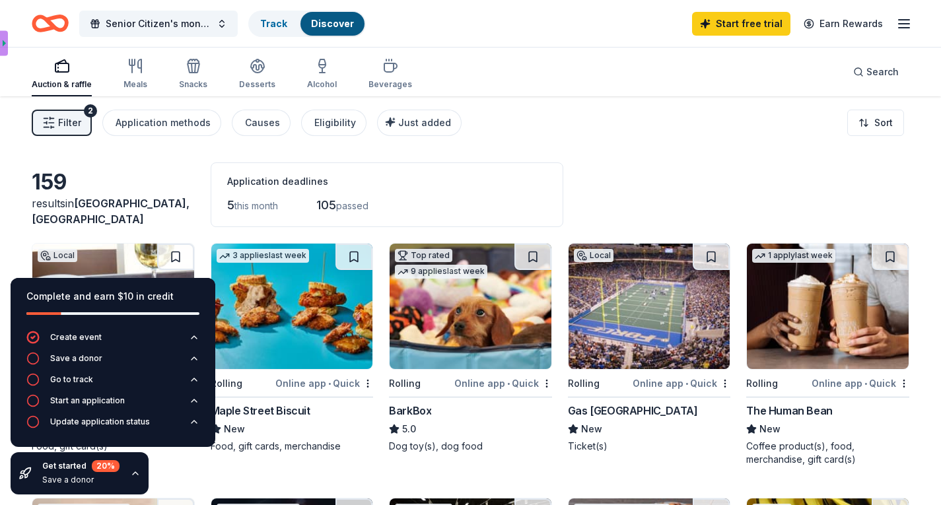
click at [502, 142] on div "Filter 2 Application methods Causes Eligibility Just added Sort" at bounding box center [470, 122] width 941 height 53
click at [193, 477] on div "Complete and earn $10 in credit Create event Save a donor Go to track Start an …" at bounding box center [113, 386] width 226 height 238
click at [207, 479] on div "Complete and earn $10 in credit Create event Save a donor Go to track Start an …" at bounding box center [113, 386] width 226 height 238
click at [135, 475] on icon "button" at bounding box center [135, 473] width 11 height 11
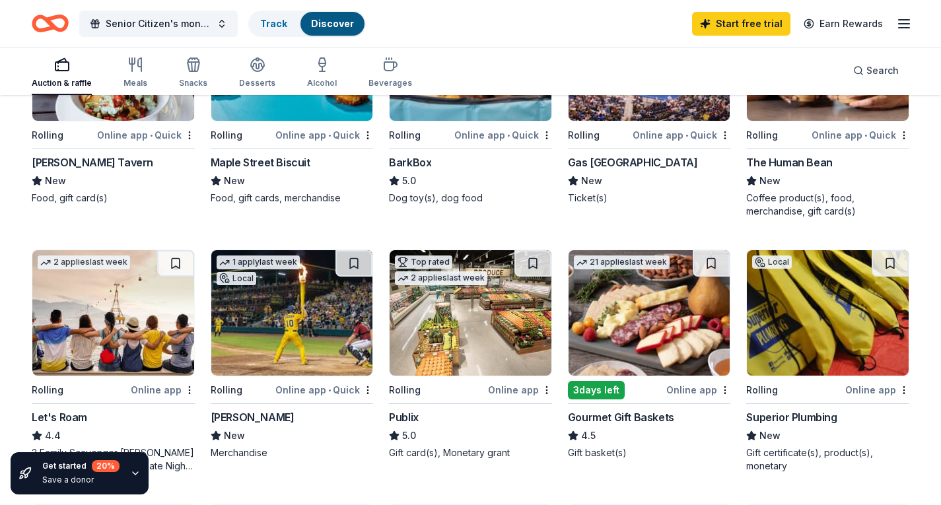
click at [680, 385] on div "Online app" at bounding box center [698, 390] width 64 height 17
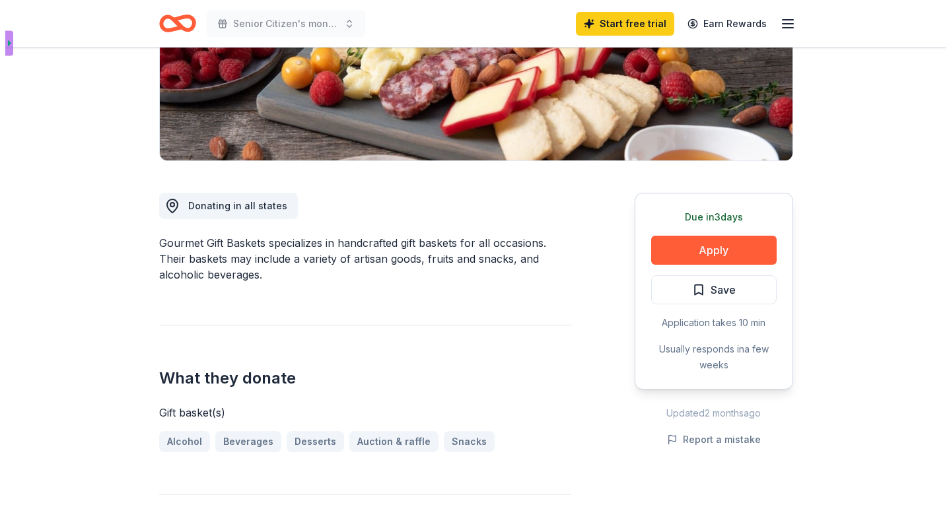
scroll to position [242, 0]
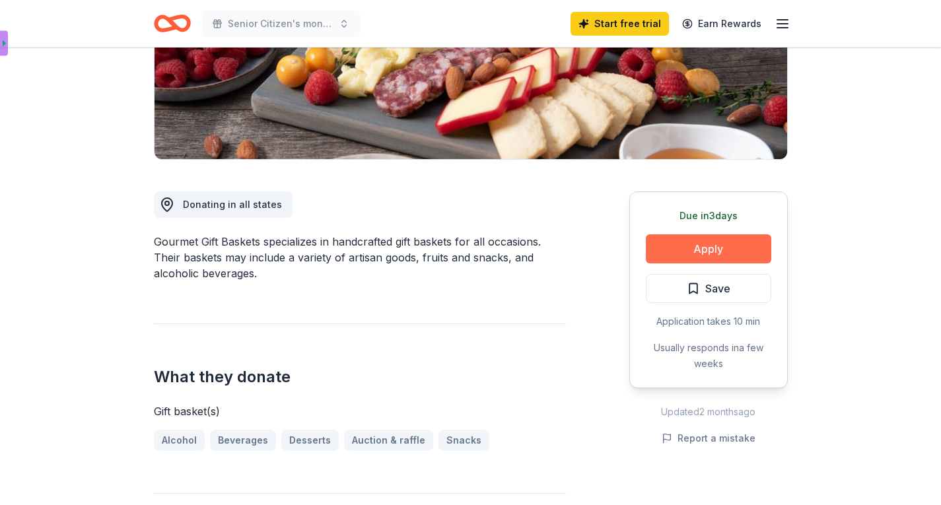
click at [715, 246] on button "Apply" at bounding box center [708, 248] width 125 height 29
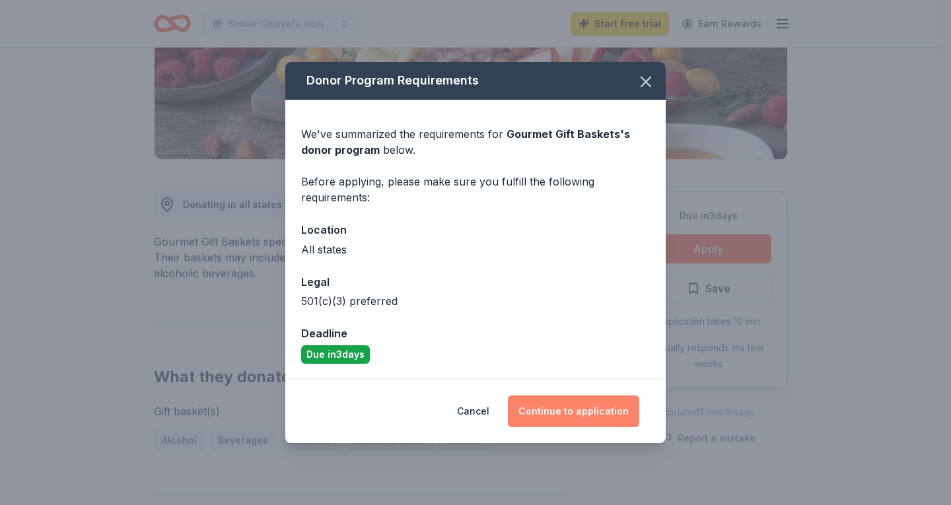
click at [570, 407] on button "Continue to application" at bounding box center [573, 412] width 131 height 32
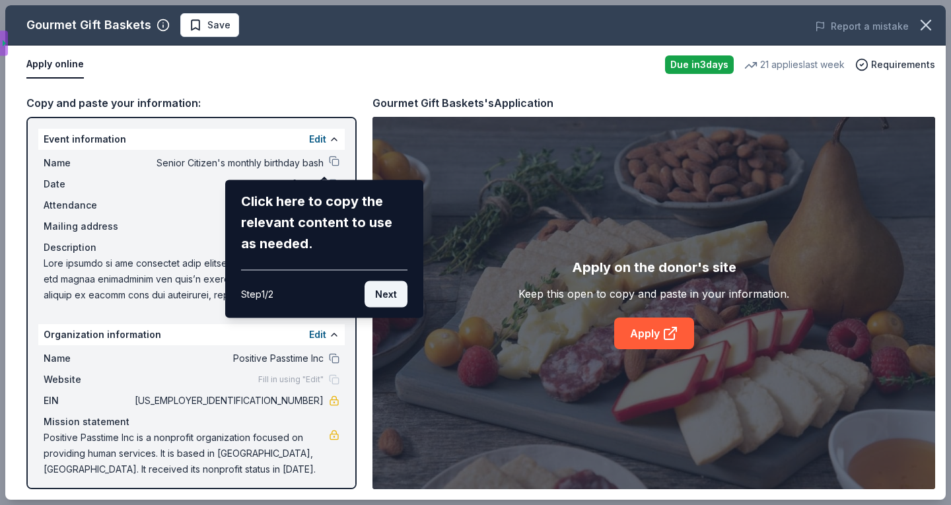
click at [388, 297] on button "Next" at bounding box center [385, 294] width 43 height 26
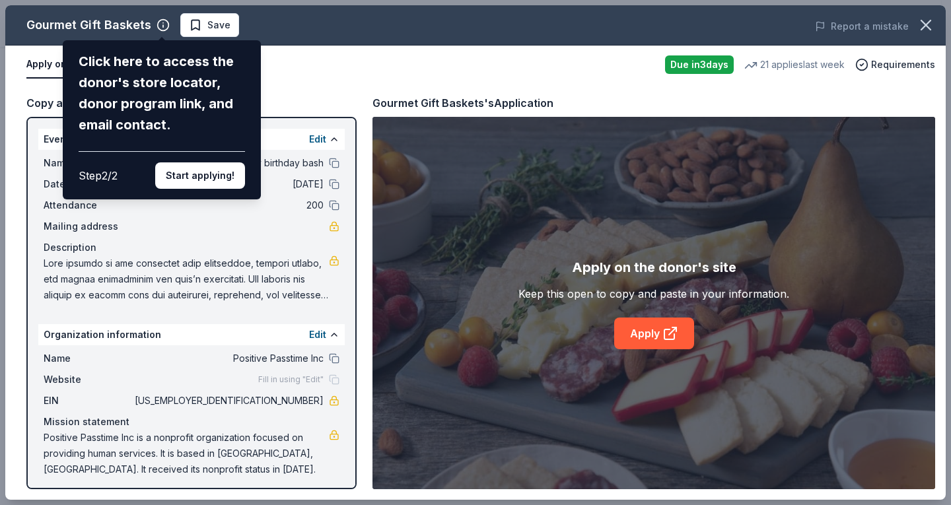
click at [652, 336] on div "Gourmet Gift Baskets Click here to access the donor's store locator, donor prog…" at bounding box center [475, 252] width 940 height 495
click at [667, 341] on div "Gourmet Gift Baskets Click here to access the donor's store locator, donor prog…" at bounding box center [475, 252] width 940 height 495
click at [636, 336] on div "Gourmet Gift Baskets Click here to access the donor's store locator, donor prog…" at bounding box center [475, 252] width 940 height 495
click at [657, 332] on div "Gourmet Gift Baskets Click here to access the donor's store locator, donor prog…" at bounding box center [475, 252] width 940 height 495
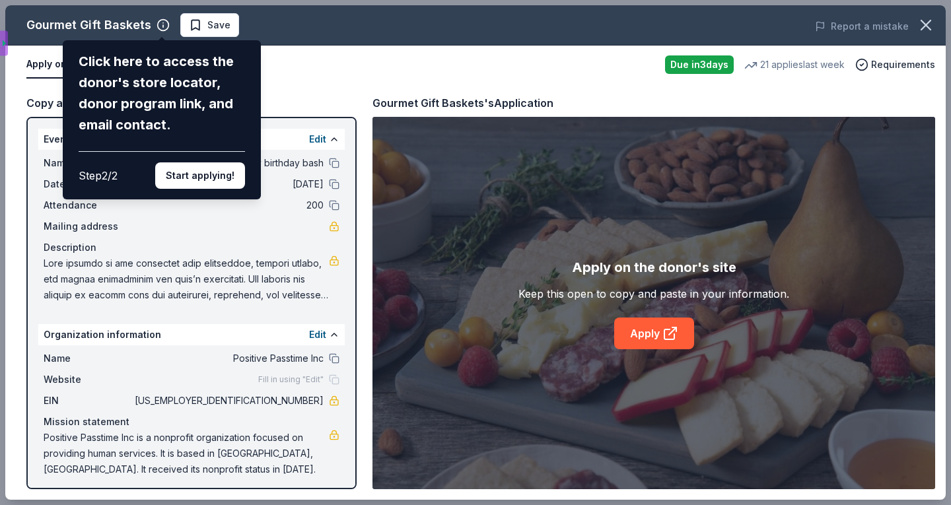
click at [657, 332] on div "Gourmet Gift Baskets Click here to access the donor's store locator, donor prog…" at bounding box center [475, 252] width 940 height 495
click at [654, 306] on div "Gourmet Gift Baskets Click here to access the donor's store locator, donor prog…" at bounding box center [475, 252] width 940 height 495
drag, startPoint x: 654, startPoint y: 306, endPoint x: 565, endPoint y: 359, distance: 103.3
click at [565, 359] on div "Gourmet Gift Baskets Click here to access the donor's store locator, donor prog…" at bounding box center [475, 252] width 940 height 495
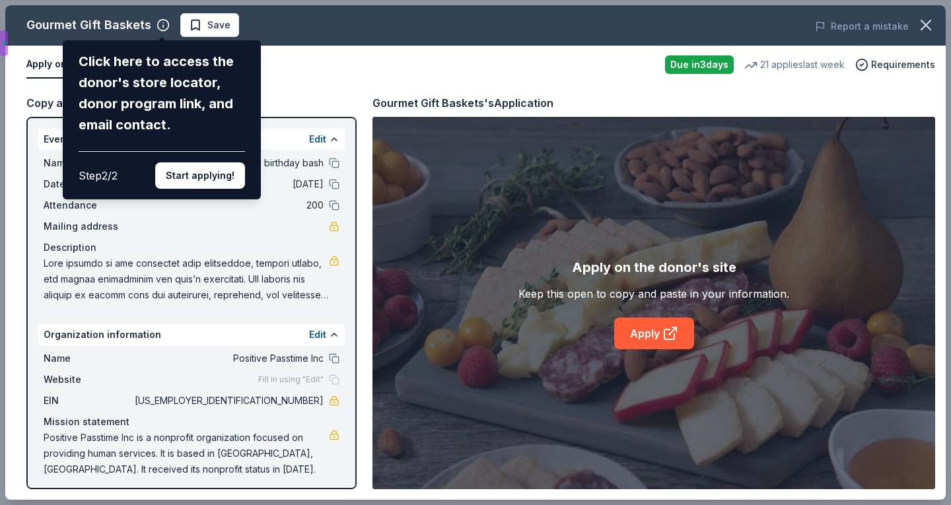
click at [348, 483] on div "Gourmet Gift Baskets Click here to access the donor's store locator, donor prog…" at bounding box center [475, 252] width 940 height 495
click at [210, 173] on button "Start applying!" at bounding box center [200, 175] width 90 height 26
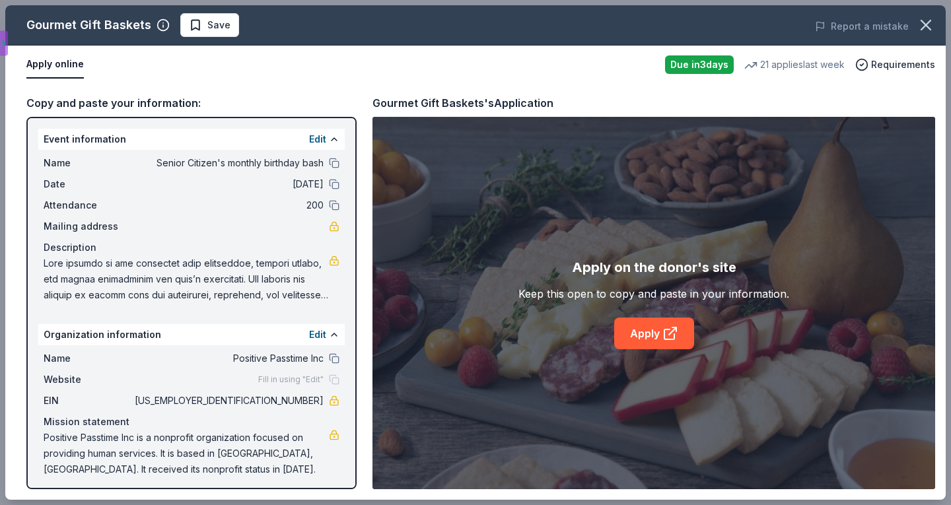
click at [210, 173] on div "Gourmet Gift Baskets Save Report a mistake Apply online Due in 3 days 21 applie…" at bounding box center [475, 252] width 940 height 495
click at [646, 331] on link "Apply" at bounding box center [654, 334] width 80 height 32
